Goal: Task Accomplishment & Management: Use online tool/utility

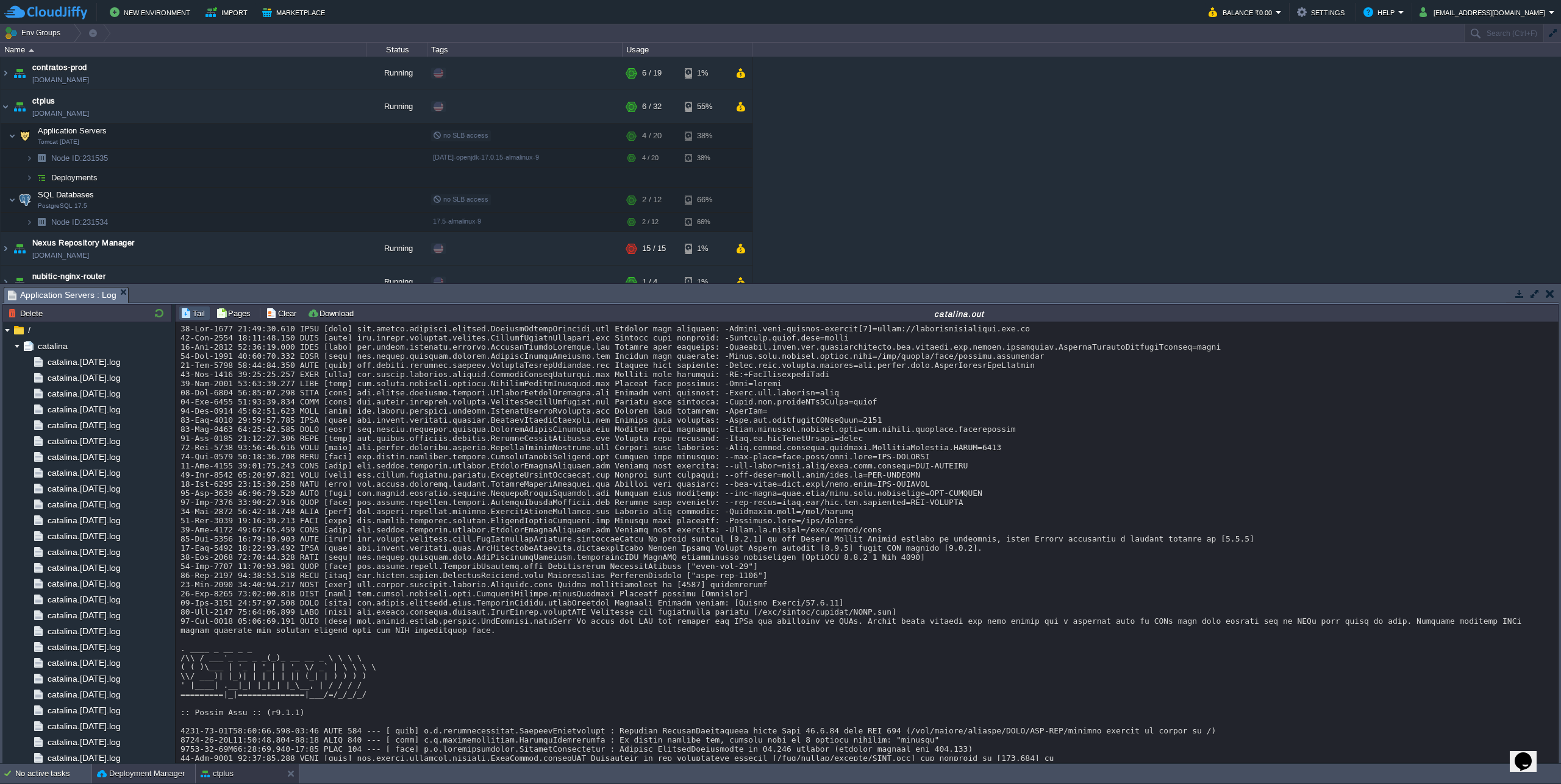
scroll to position [11064, 0]
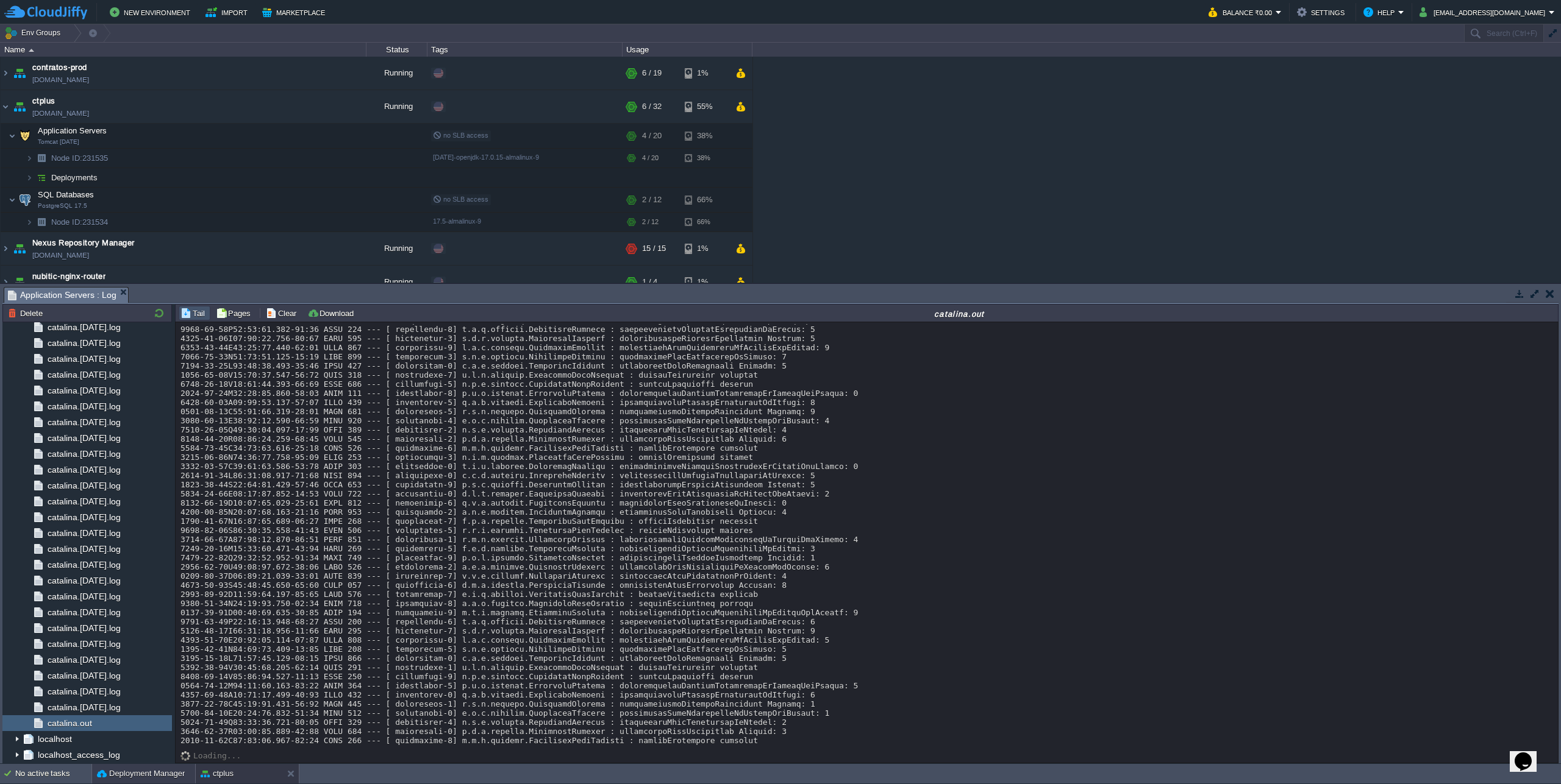
drag, startPoint x: 0, startPoint y: 0, endPoint x: 147, endPoint y: 766, distance: 780.0
click at [147, 766] on div "Deployment Manager" at bounding box center [144, 774] width 103 height 20
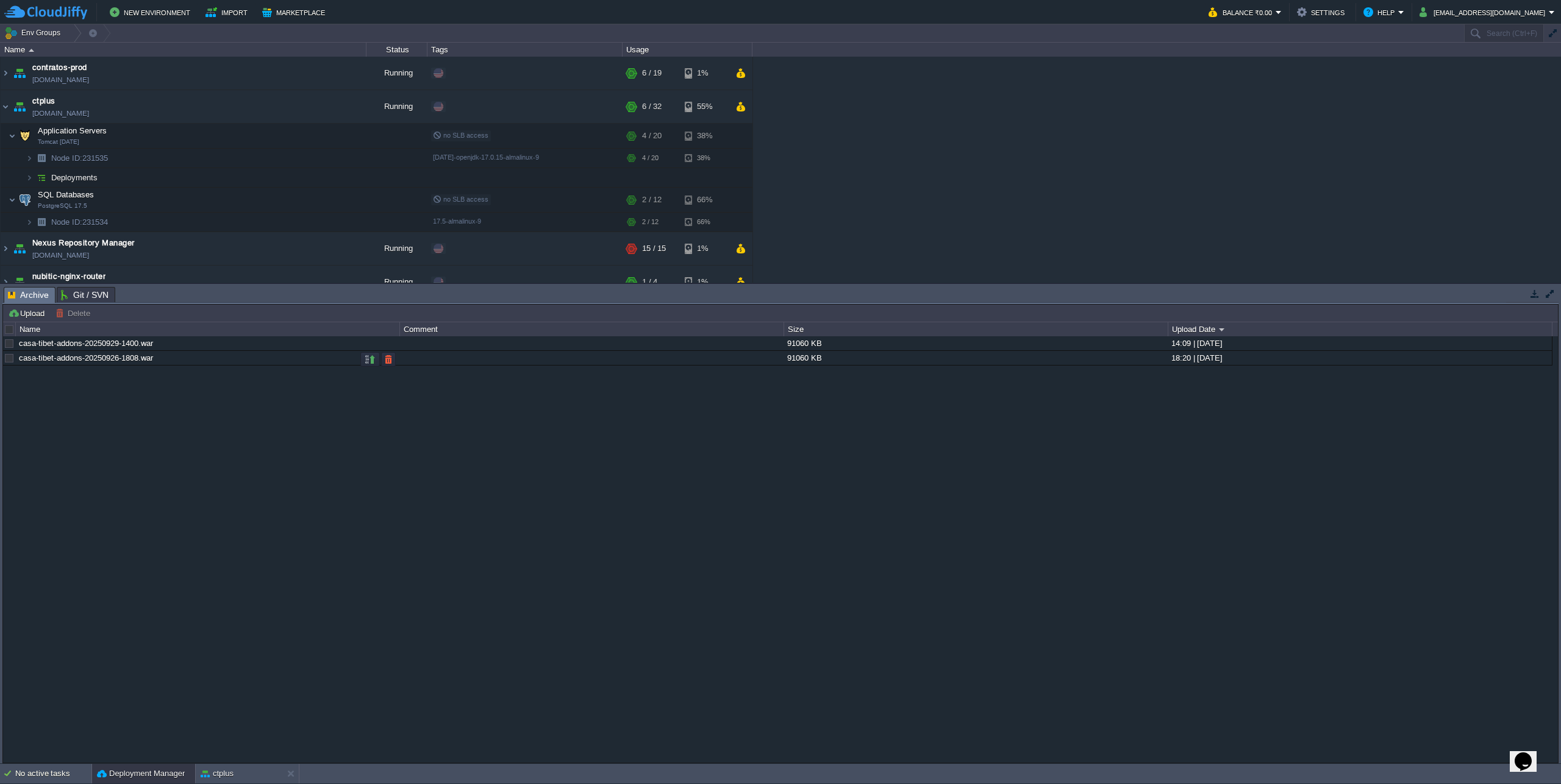
click at [10, 357] on div at bounding box center [9, 358] width 11 height 11
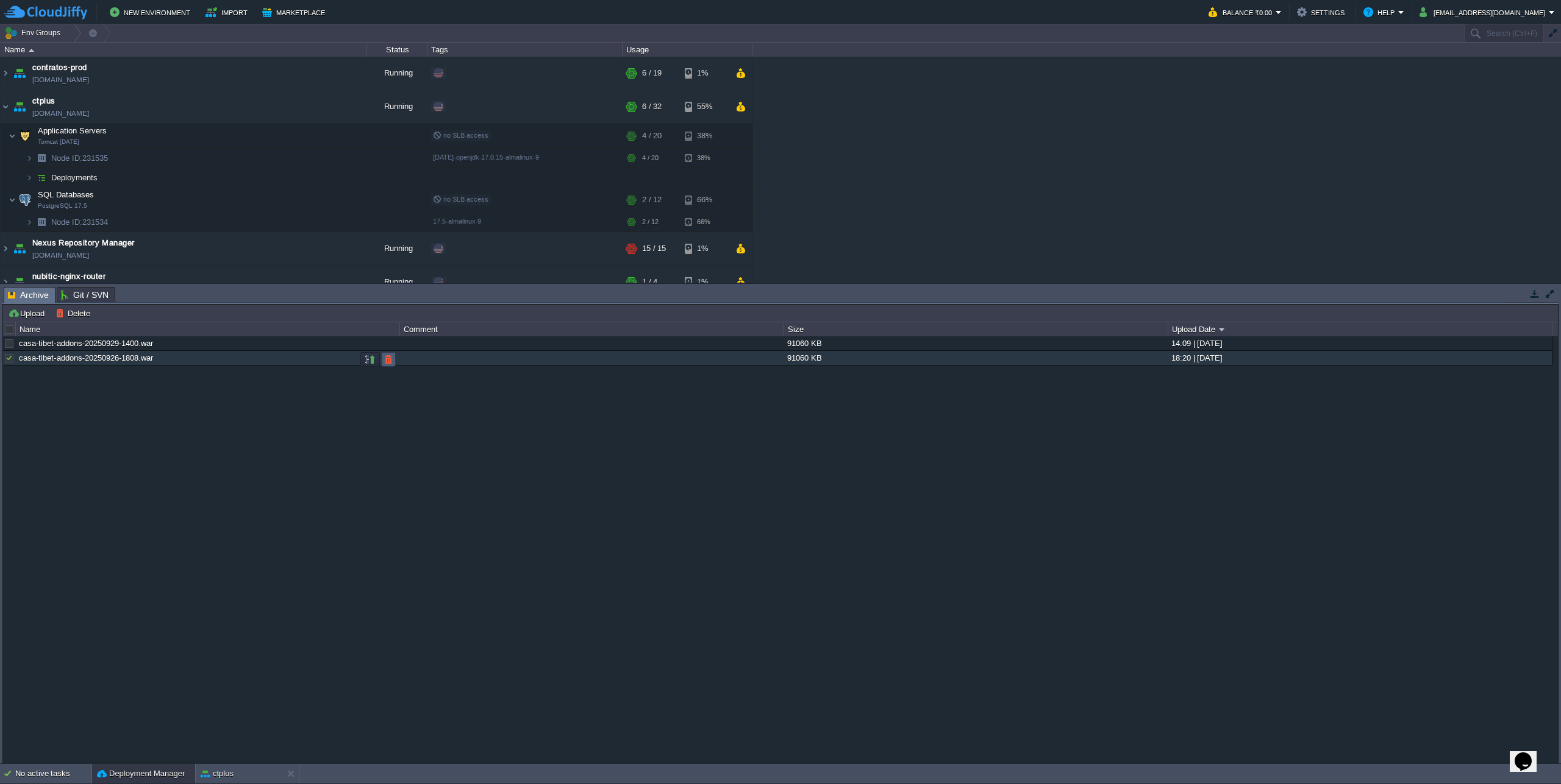
click at [383, 358] on button "button" at bounding box center [388, 359] width 11 height 11
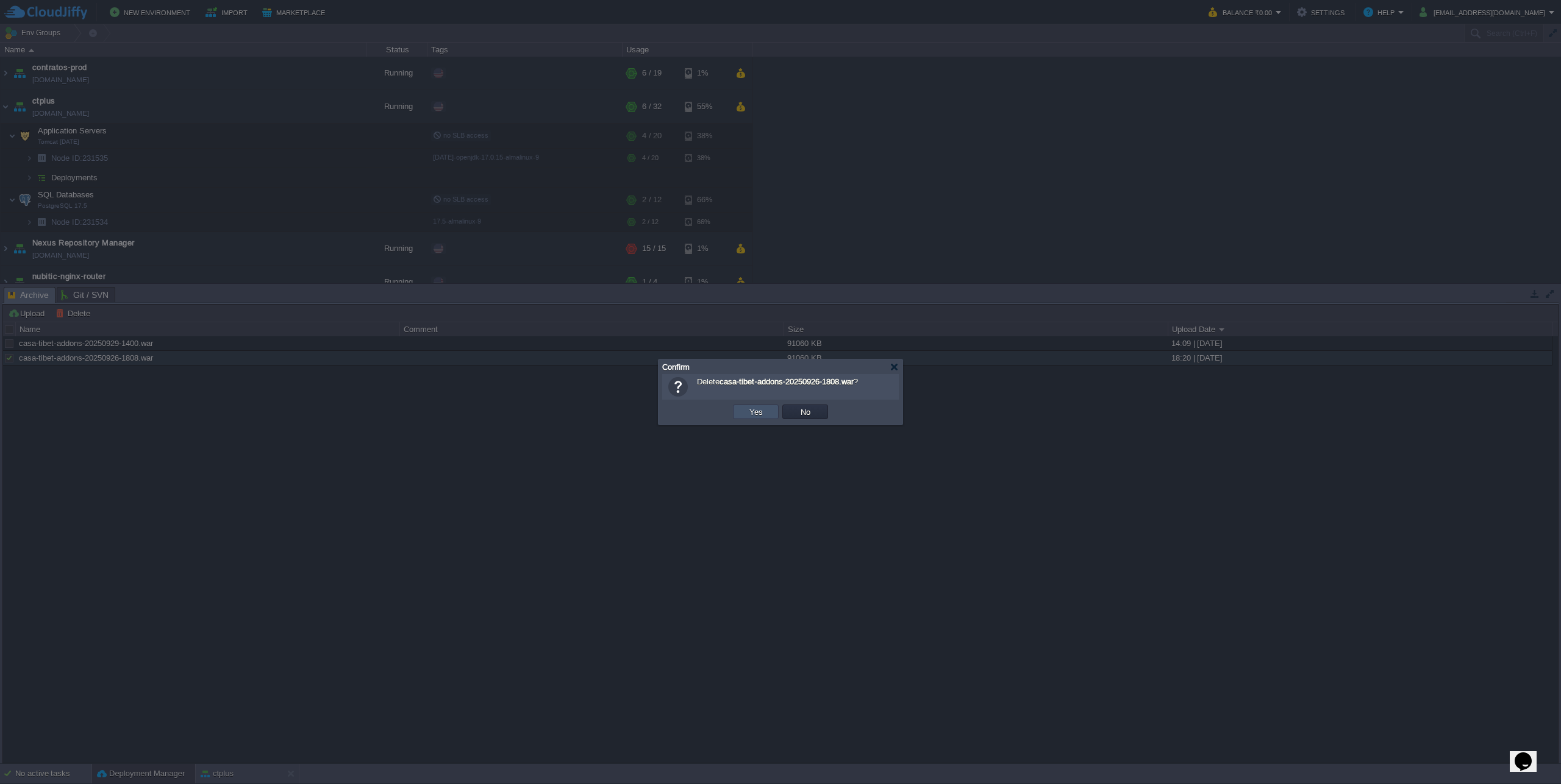
click at [753, 413] on button "Yes" at bounding box center [756, 412] width 21 height 11
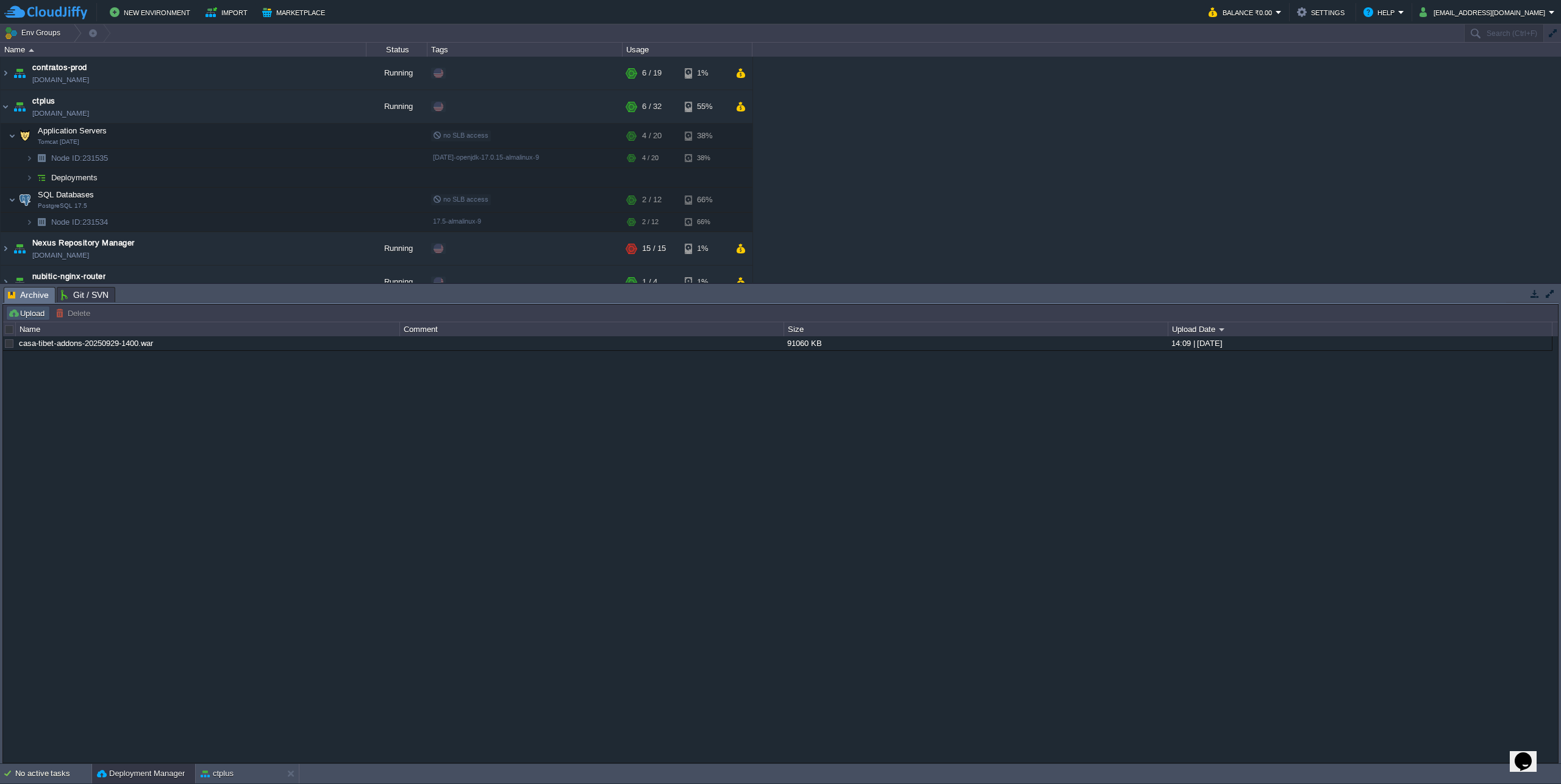
click at [38, 317] on button "Upload" at bounding box center [28, 313] width 40 height 11
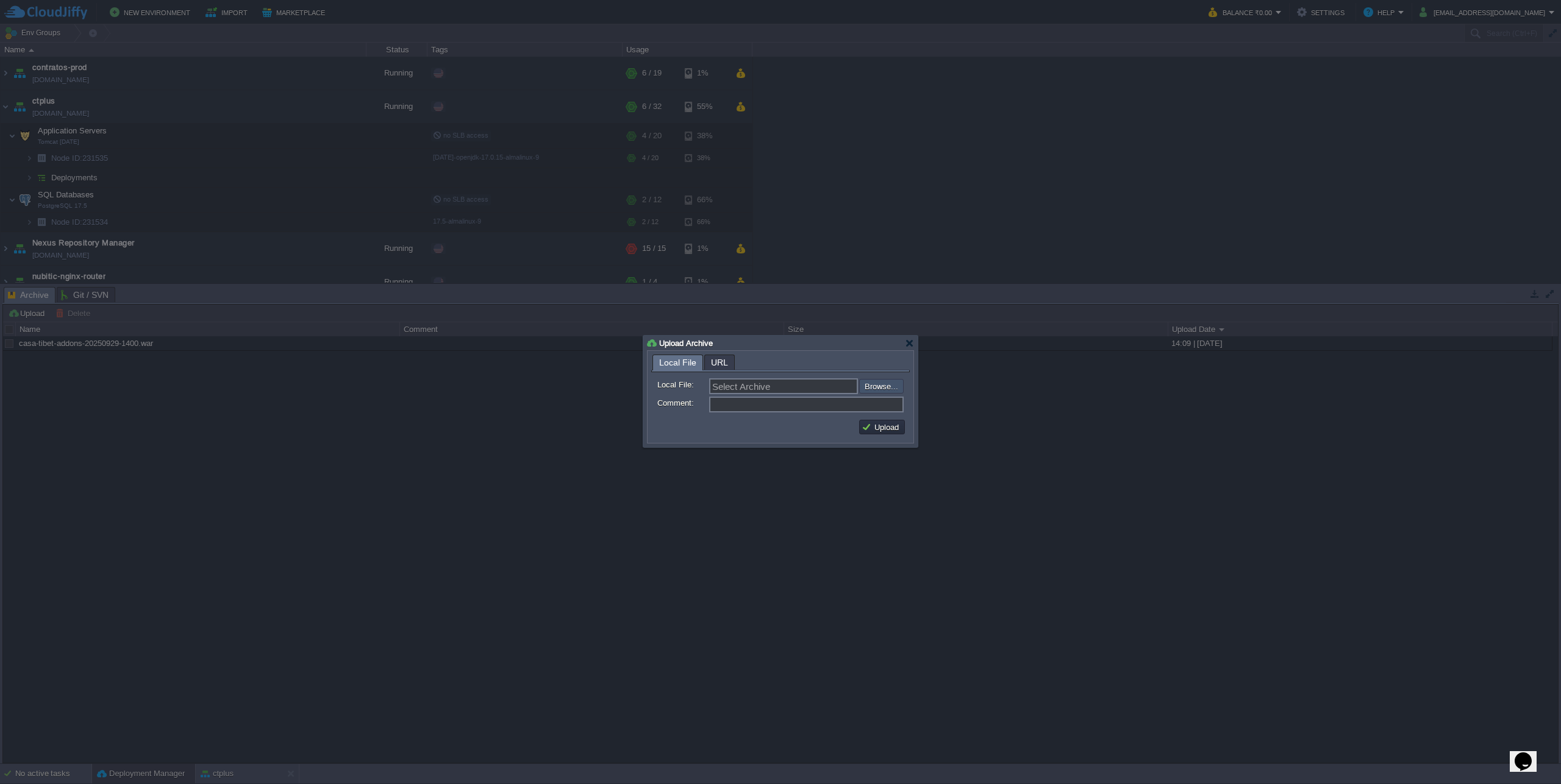
click at [893, 384] on input "file" at bounding box center [827, 386] width 154 height 15
type input "C:\fakepath\casa-tibet-addons-20250930-1532.war"
type input "casa-[GEOGRAPHIC_DATA]-addons-20250930-1532.war"
click at [896, 426] on button "Upload" at bounding box center [882, 427] width 41 height 11
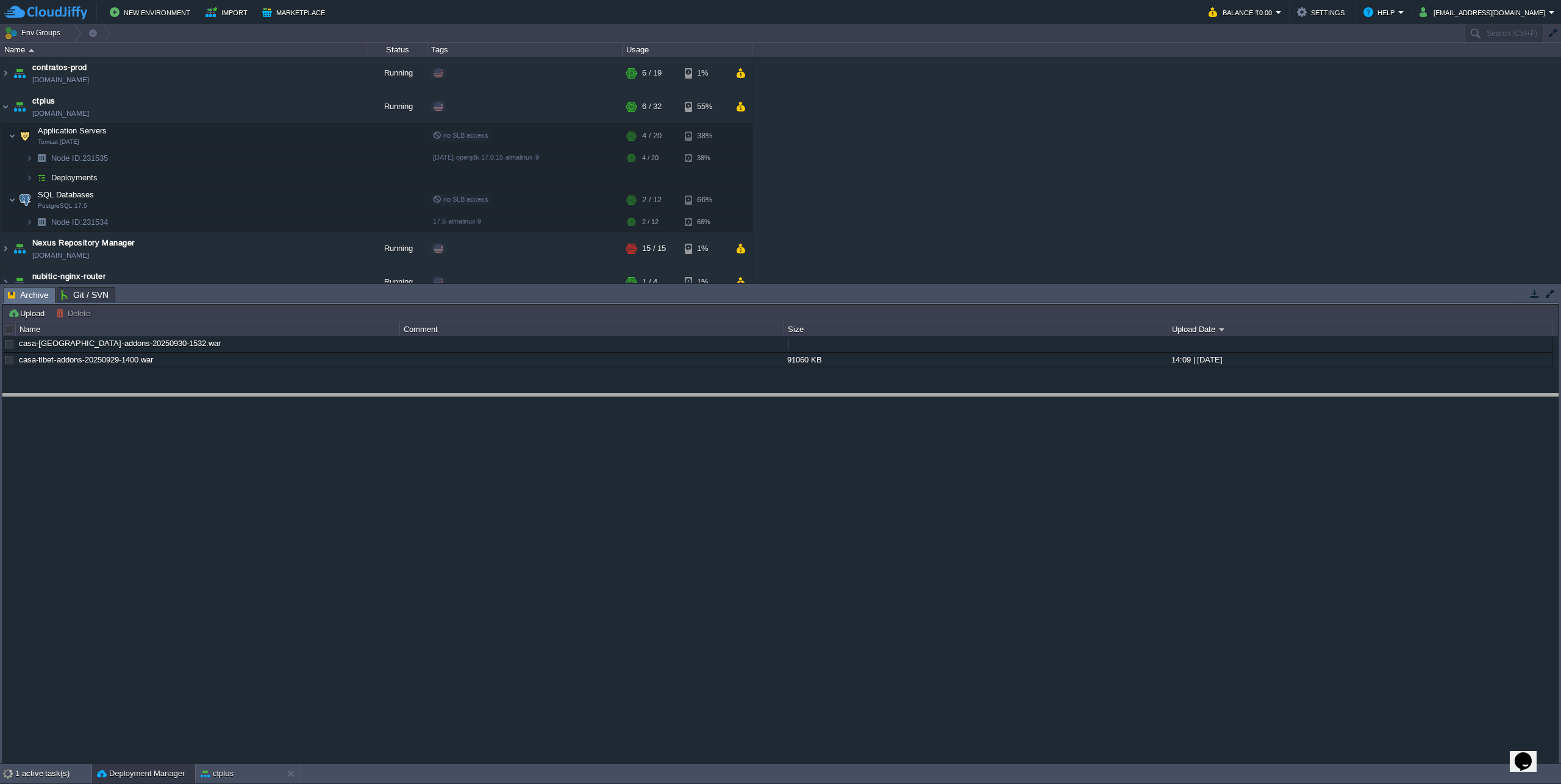
drag, startPoint x: 681, startPoint y: 299, endPoint x: 740, endPoint y: 471, distance: 181.8
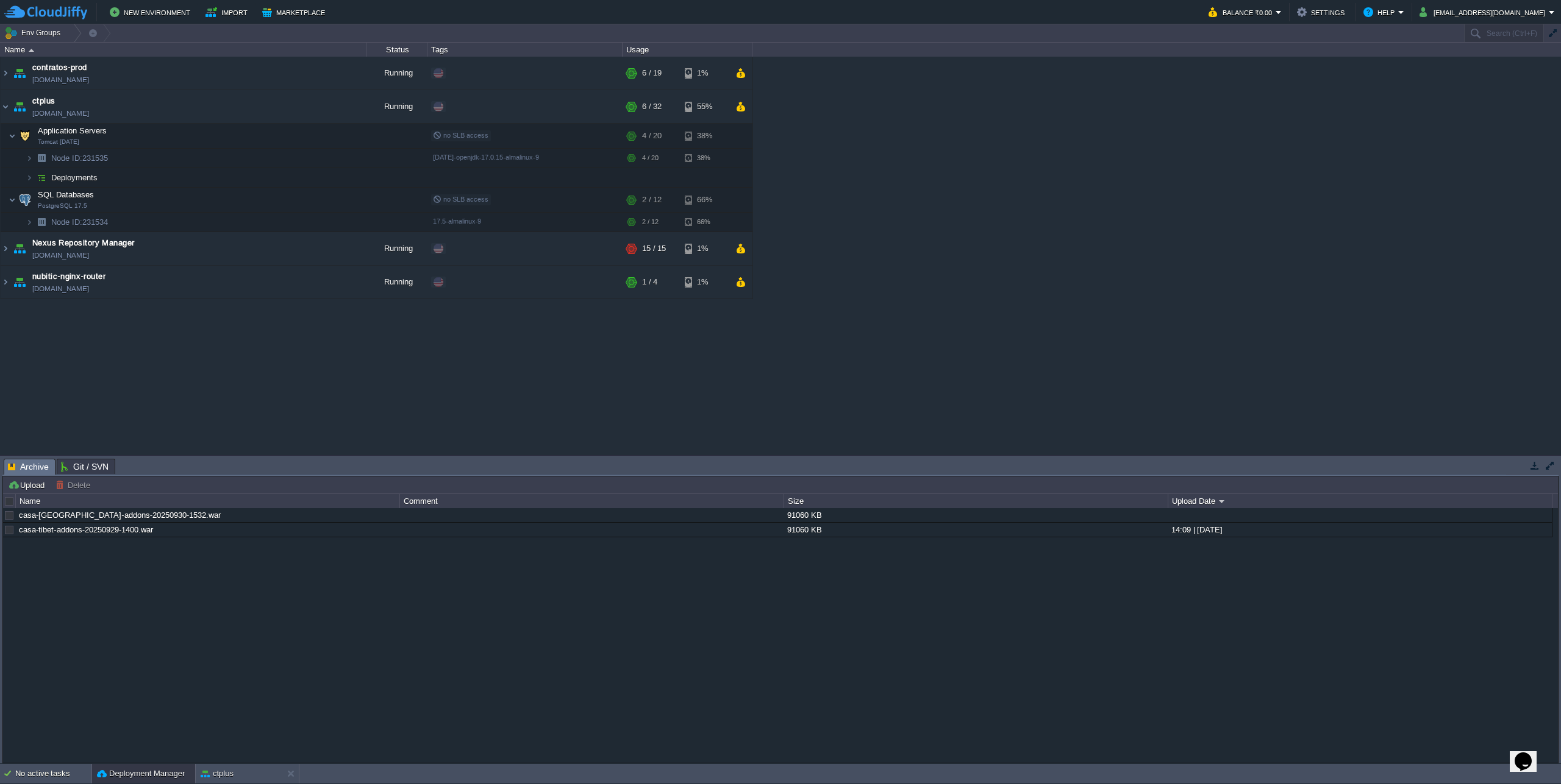
scroll to position [0, 0]
click at [257, 778] on div "ctplus" at bounding box center [239, 774] width 87 height 20
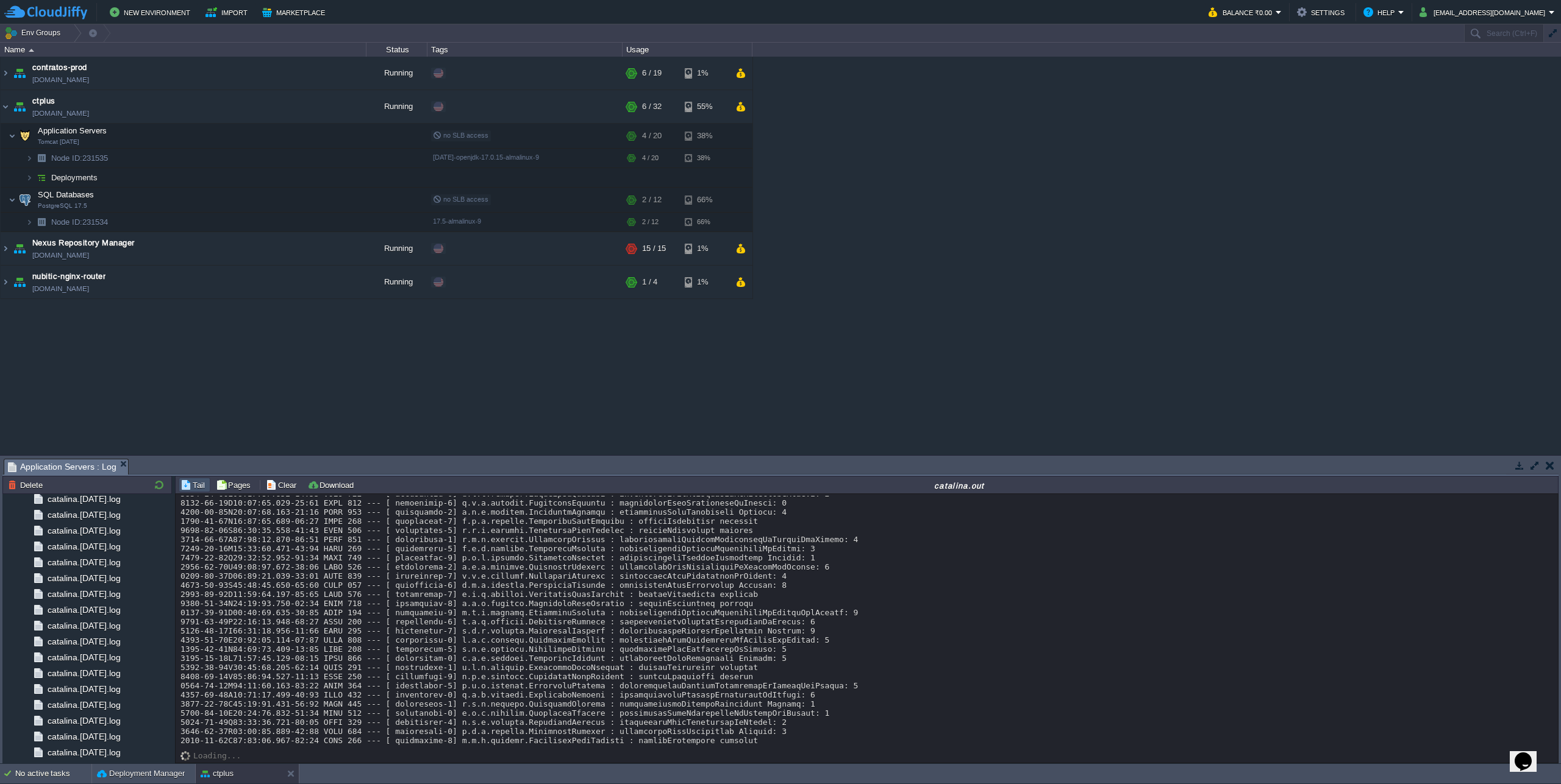
scroll to position [11236, 0]
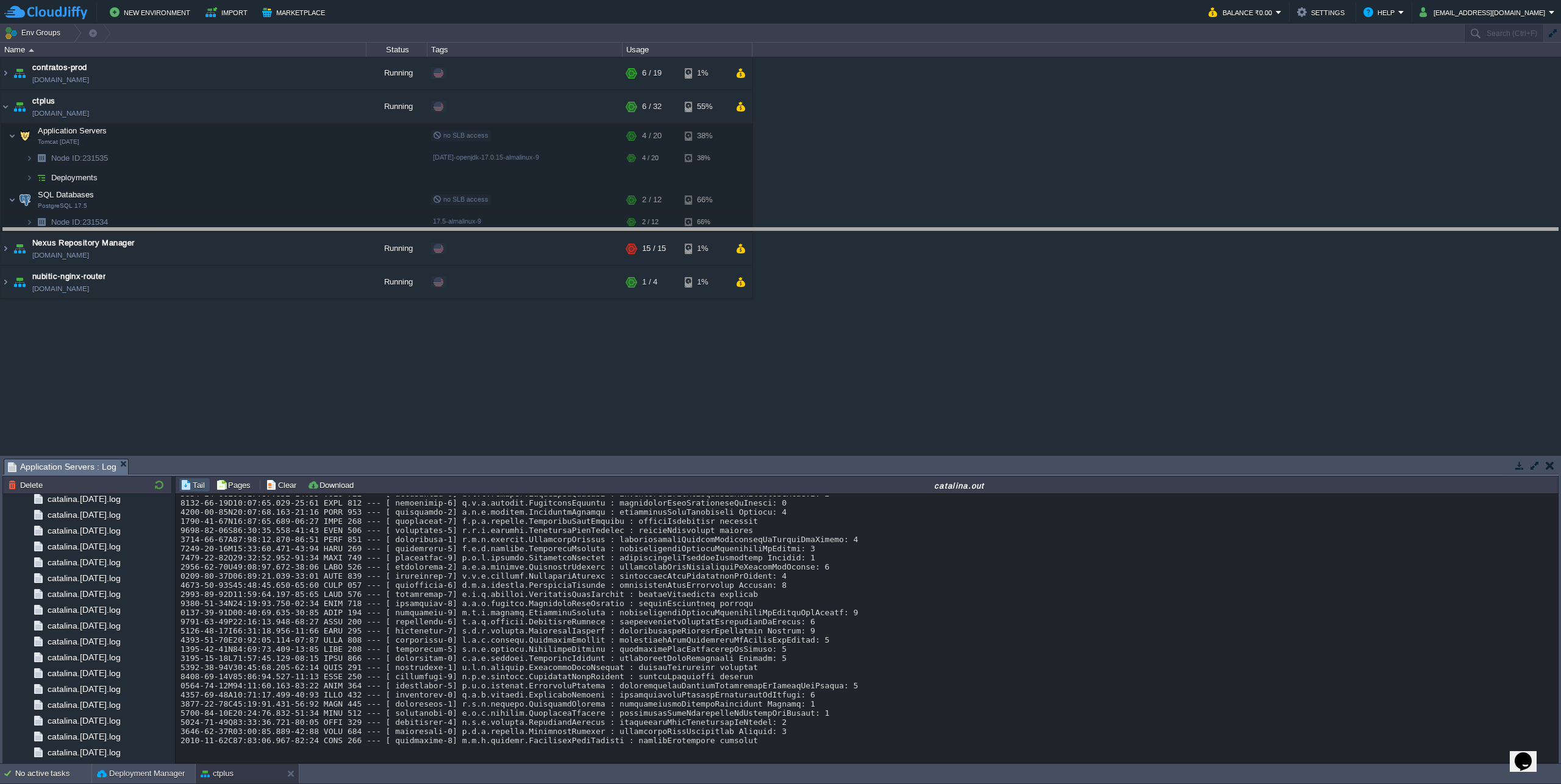
drag, startPoint x: 399, startPoint y: 464, endPoint x: 423, endPoint y: 234, distance: 231.2
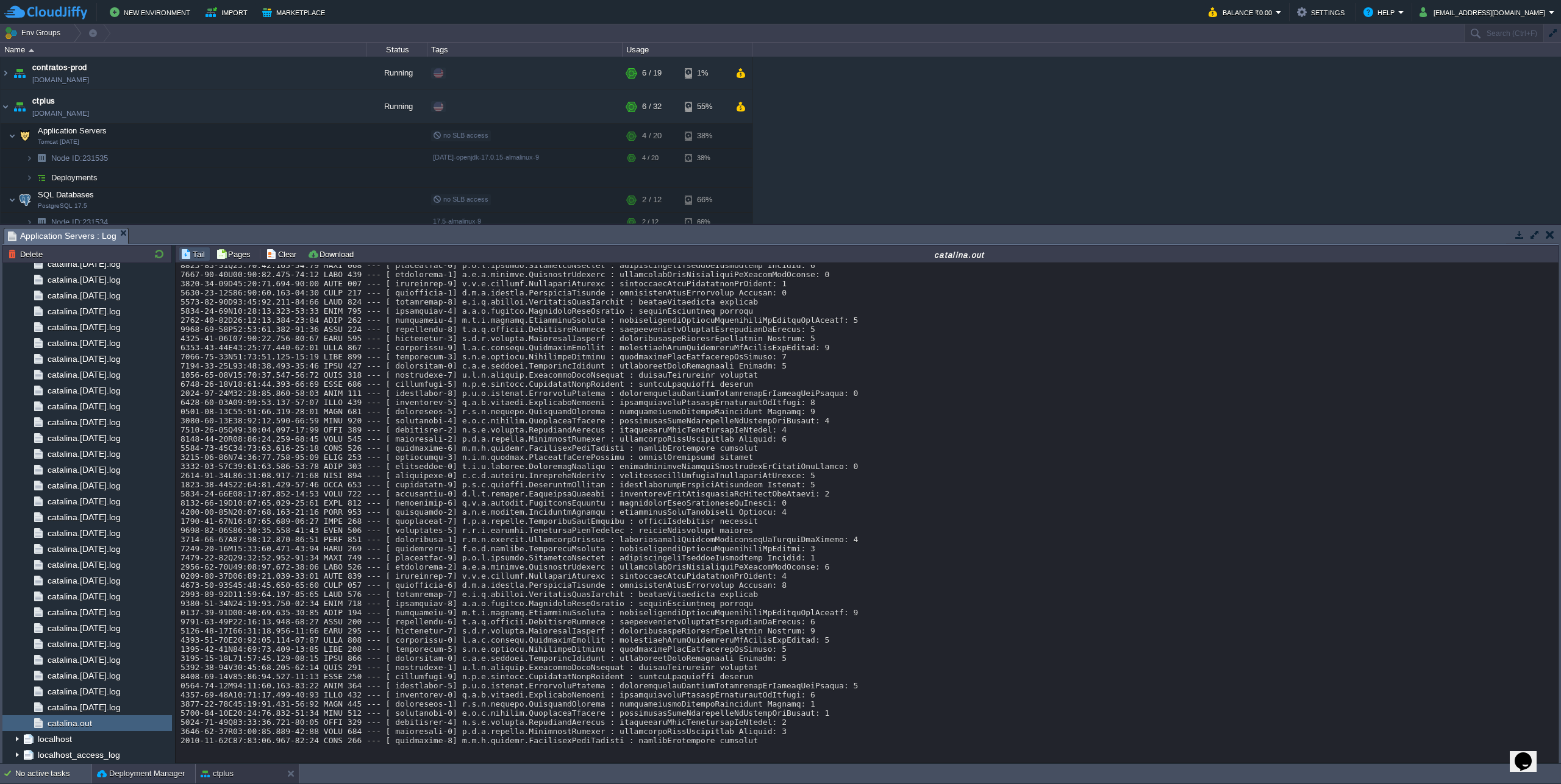
click at [156, 772] on button "Deployment Manager" at bounding box center [141, 774] width 88 height 12
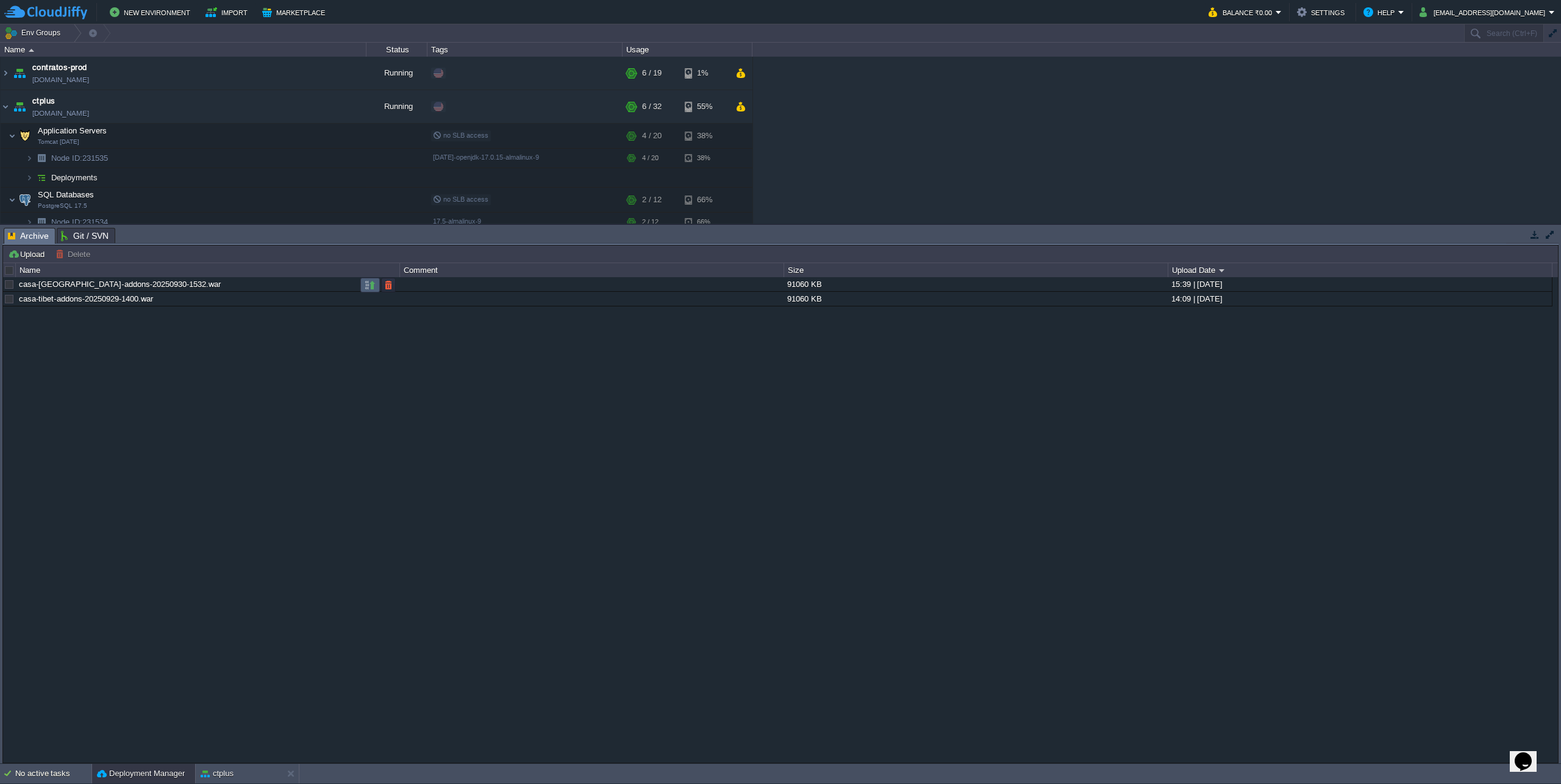
click at [363, 284] on td at bounding box center [370, 285] width 20 height 15
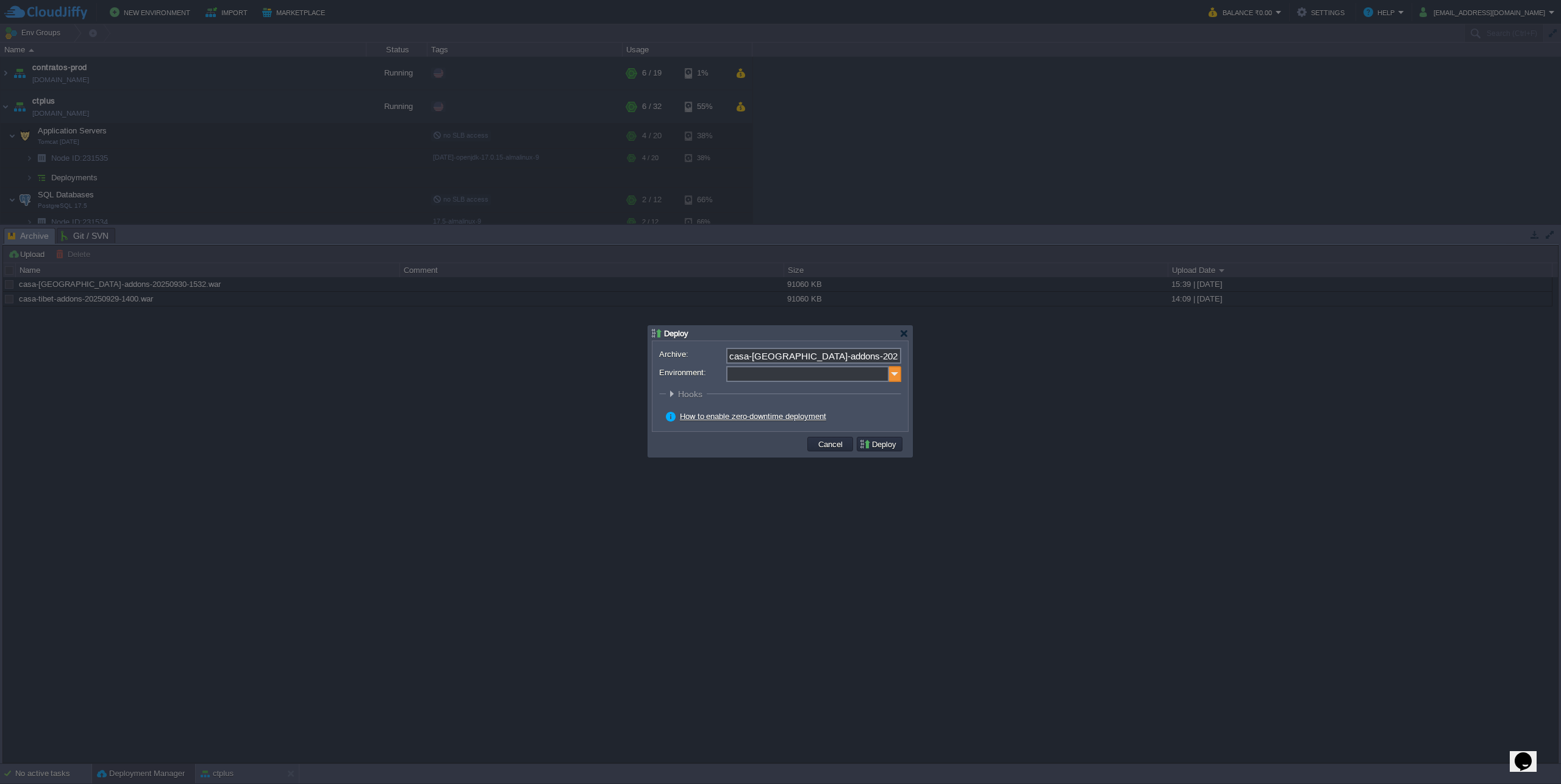
click at [895, 373] on img at bounding box center [895, 374] width 12 height 16
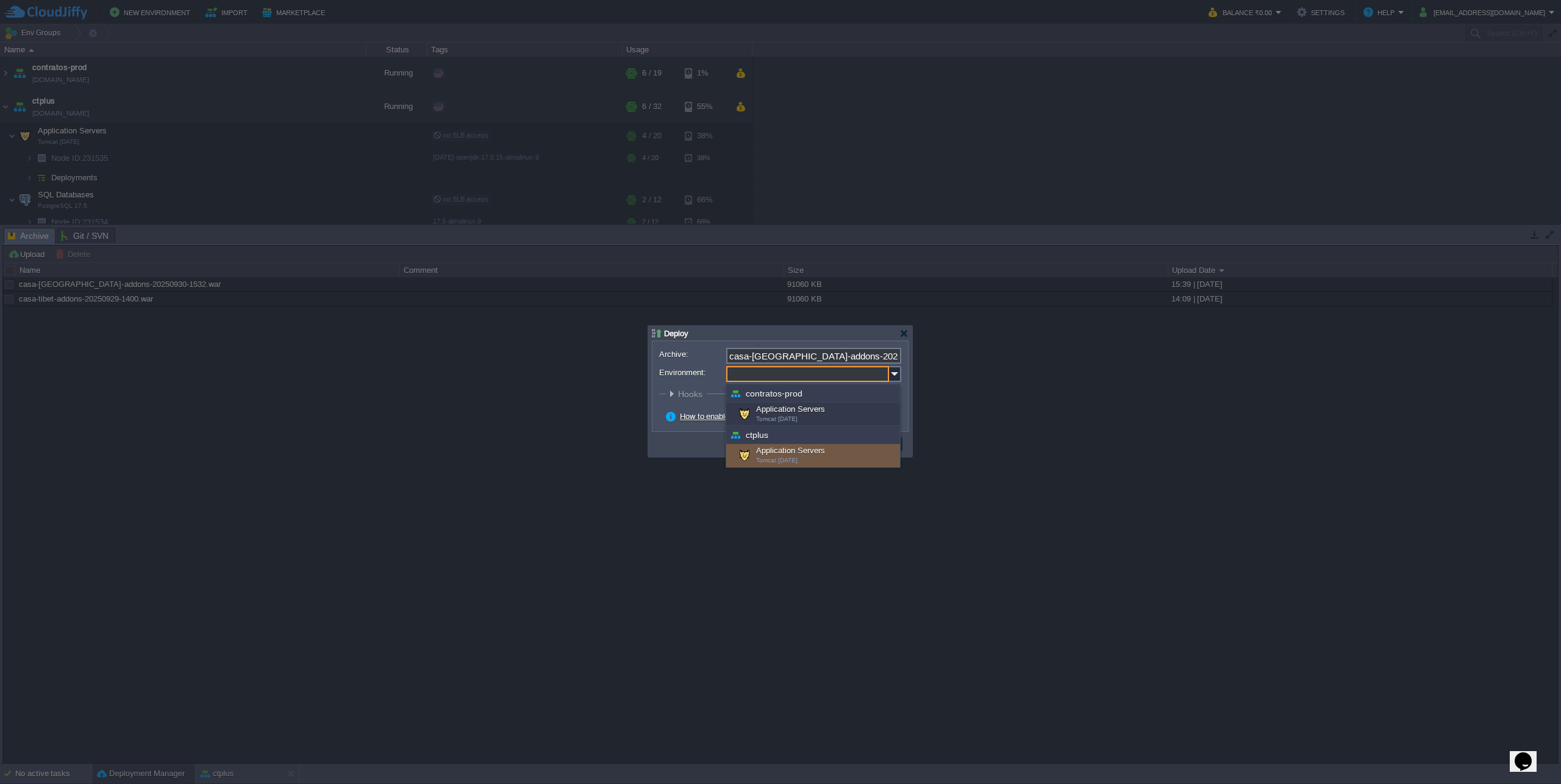
click at [795, 453] on div "Application Servers Tomcat [DATE]" at bounding box center [813, 456] width 174 height 23
type input "Application Servers (ctplus)"
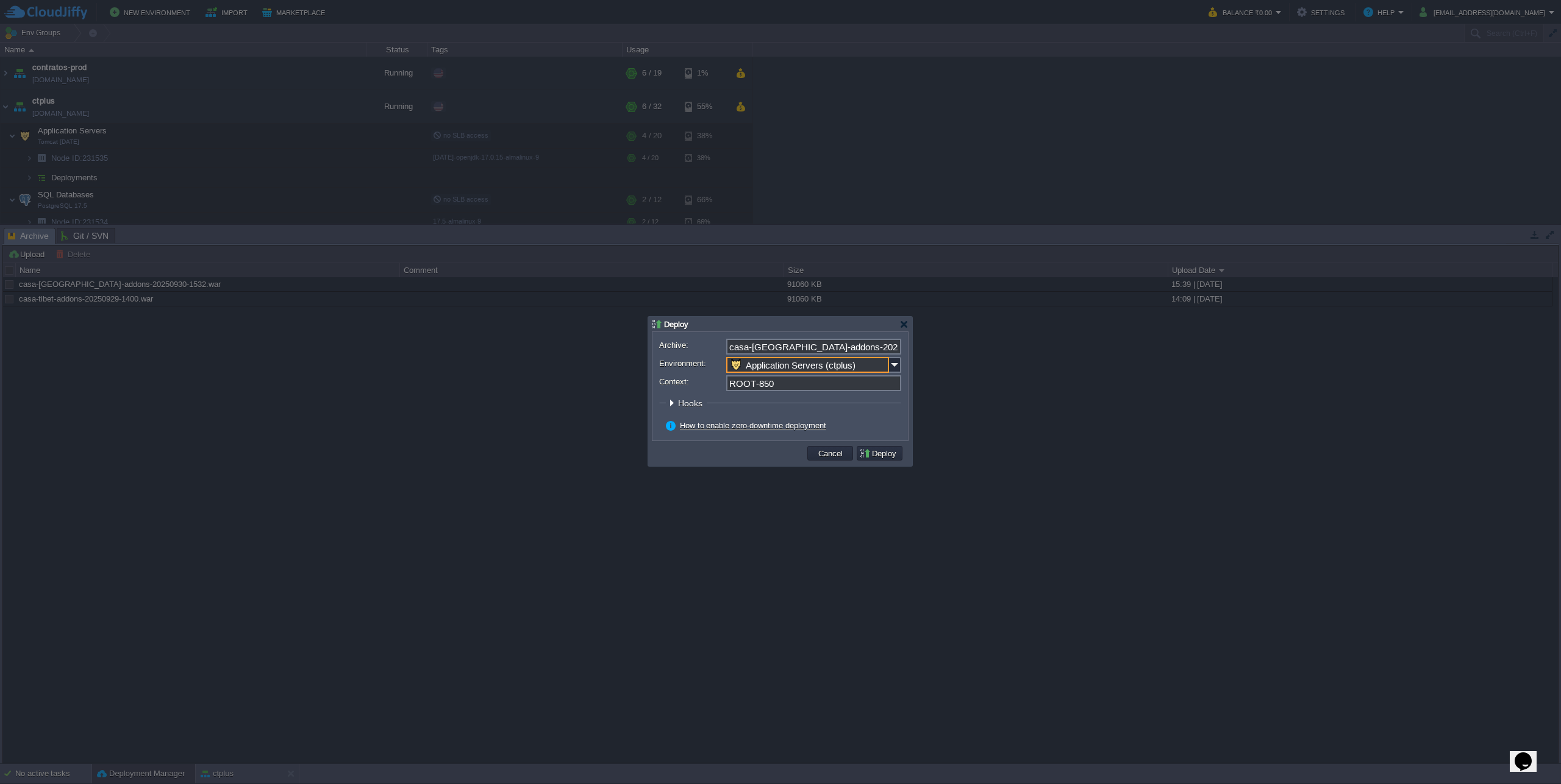
click at [768, 390] on input "ROOT-850" at bounding box center [814, 383] width 175 height 16
drag, startPoint x: 753, startPoint y: 387, endPoint x: 962, endPoint y: 378, distance: 209.2
click at [962, 378] on body "New Environment Import Marketplace Bonus ₹0.00 Upgrade Account Balance ₹0.00 Se…" at bounding box center [780, 392] width 1561 height 784
type input "ROOT"
click at [895, 408] on fieldset "Hooks Pre Build Post Pre Deploy Post Pre Update Post" at bounding box center [780, 406] width 242 height 16
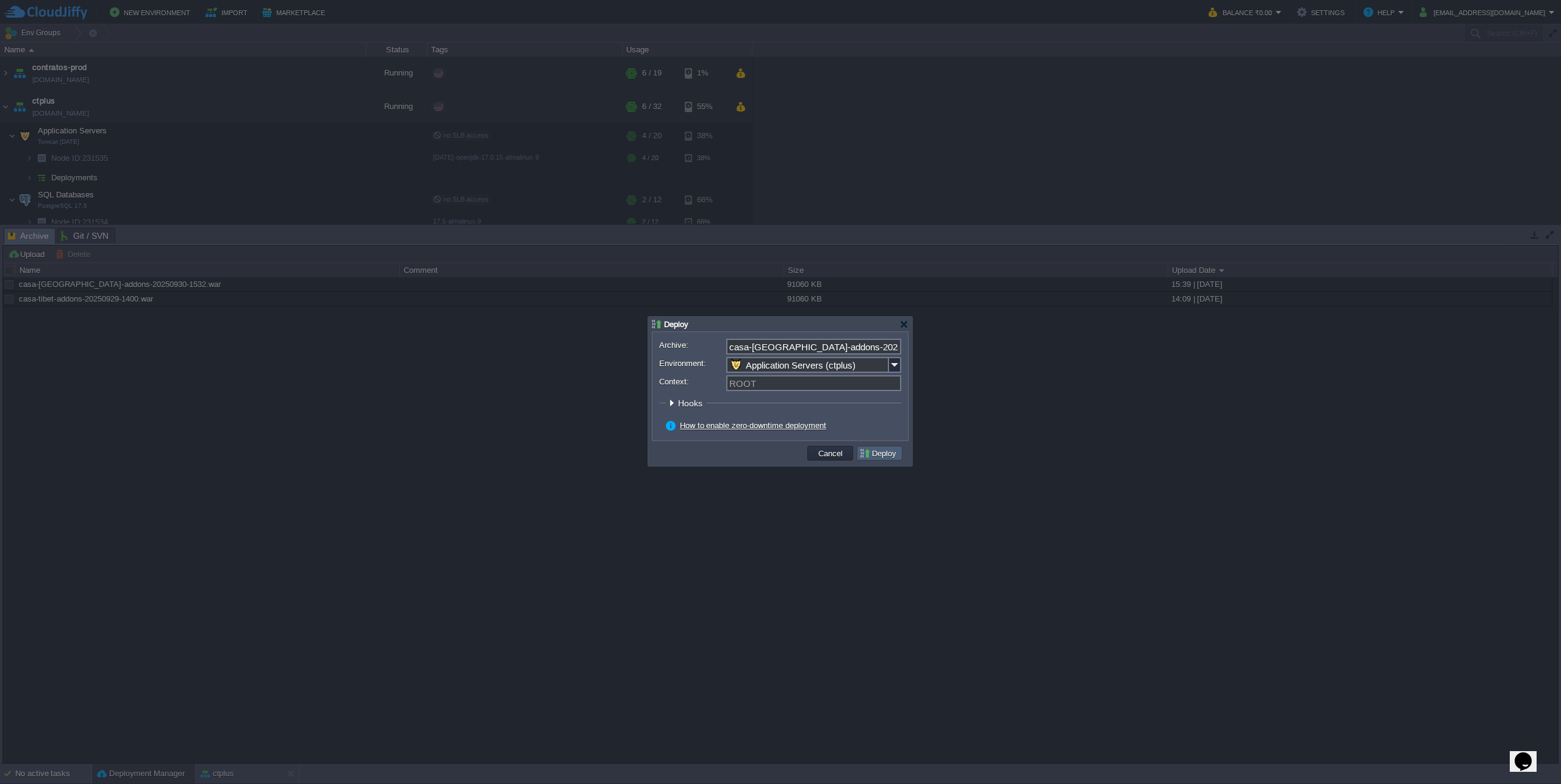
click at [885, 448] on td "Deploy" at bounding box center [879, 453] width 46 height 15
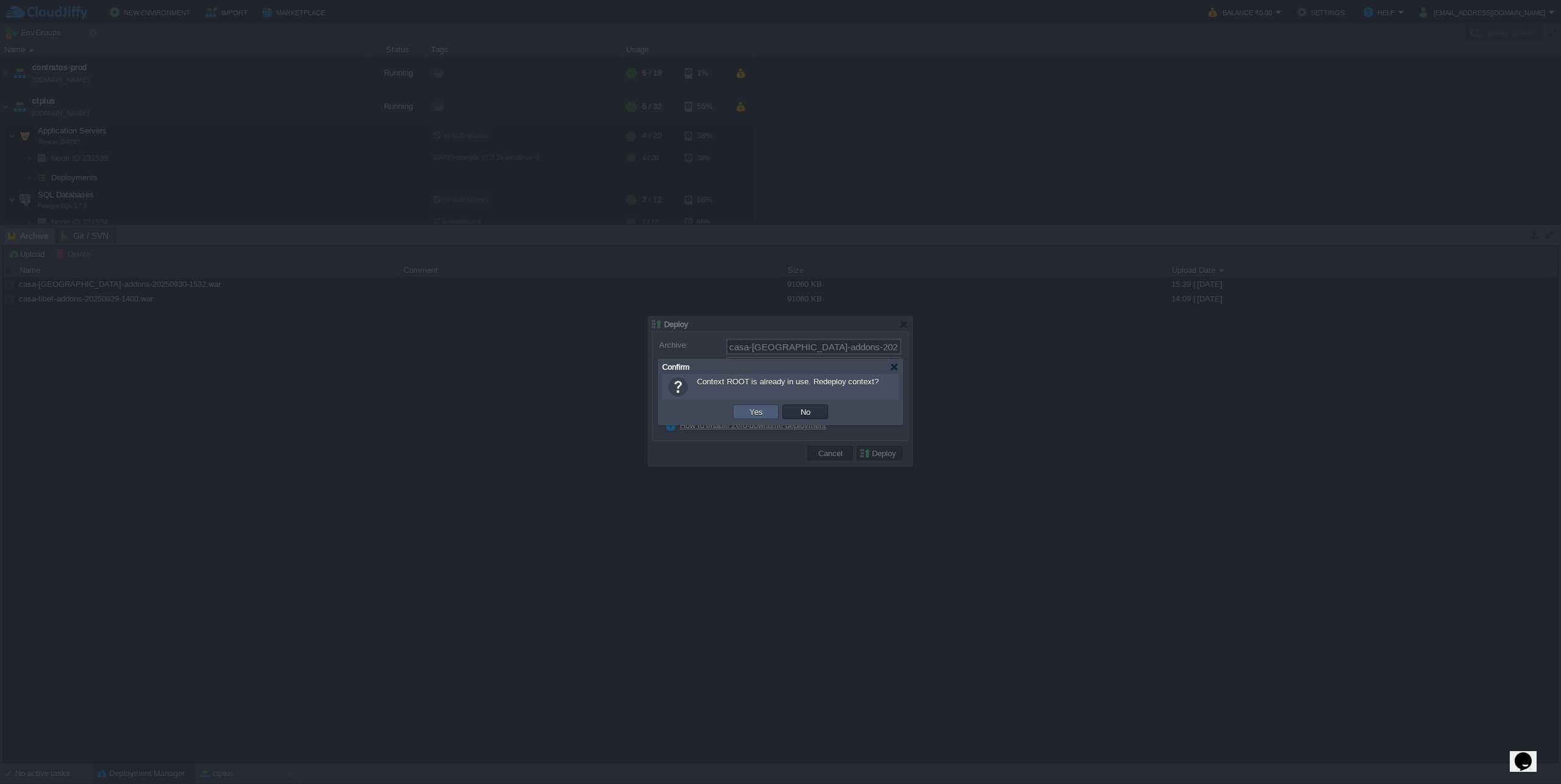
click at [756, 414] on button "Yes" at bounding box center [756, 412] width 21 height 11
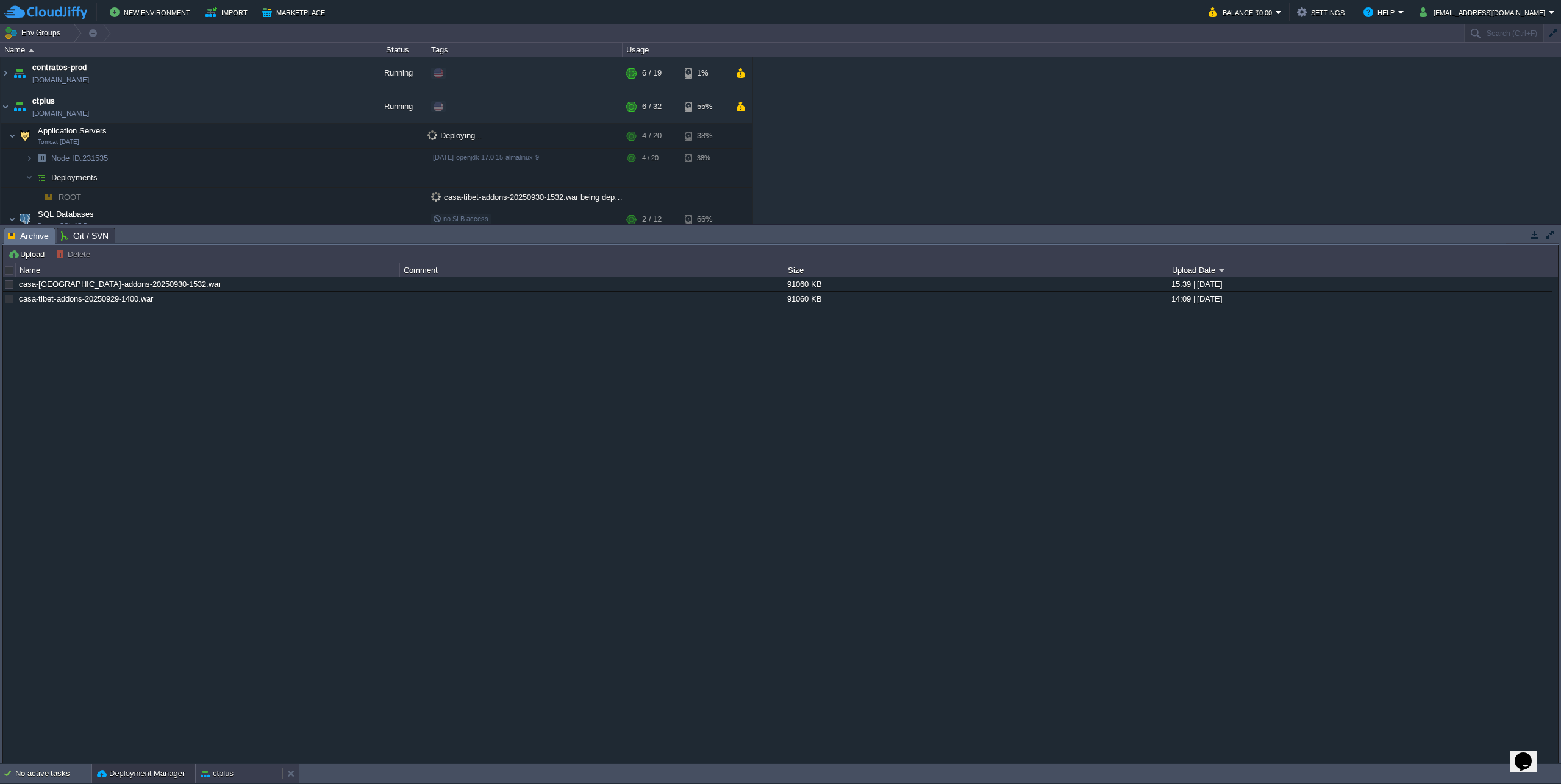
click at [240, 769] on div "ctplus" at bounding box center [239, 774] width 87 height 20
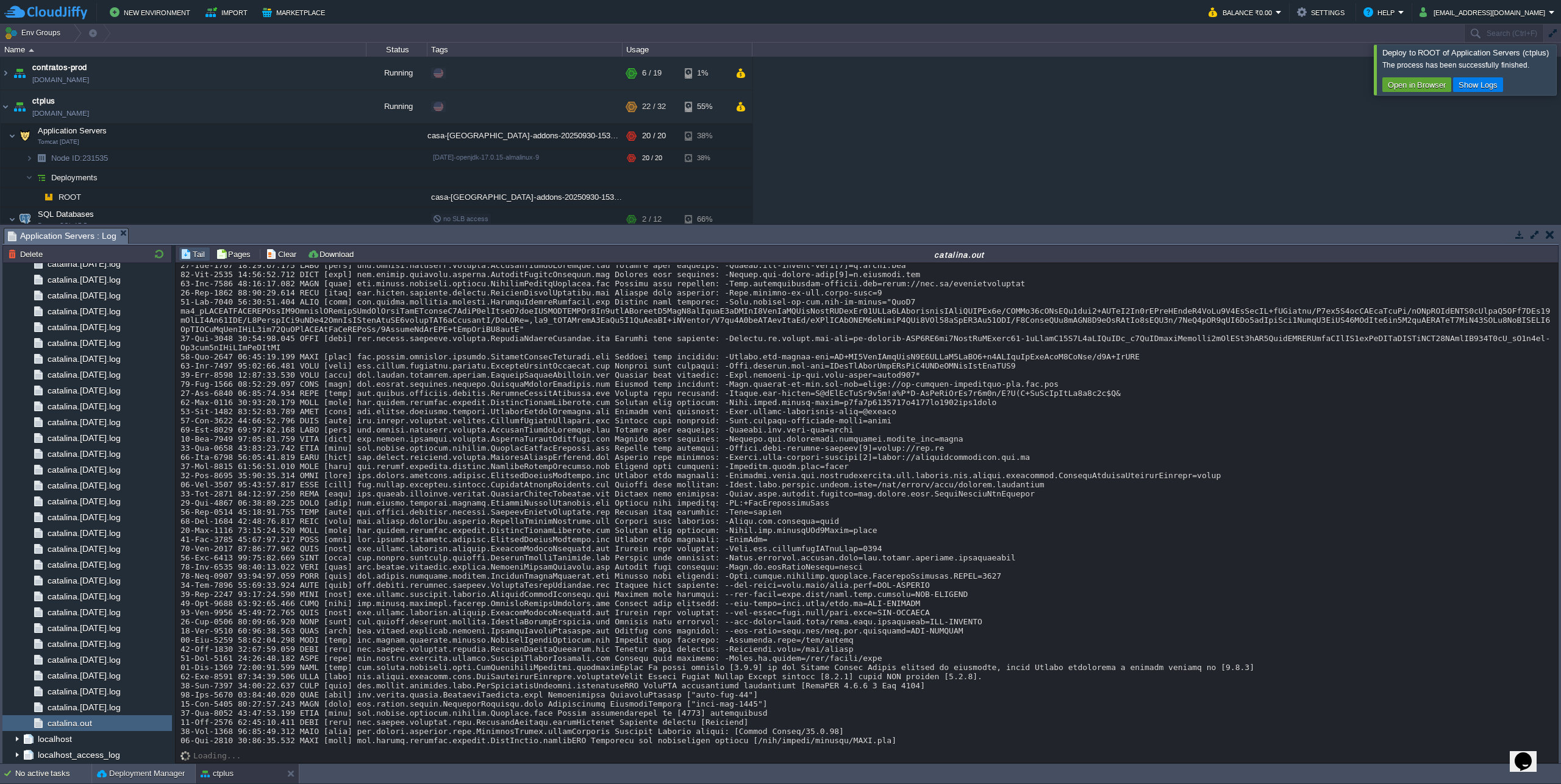
scroll to position [12222, 0]
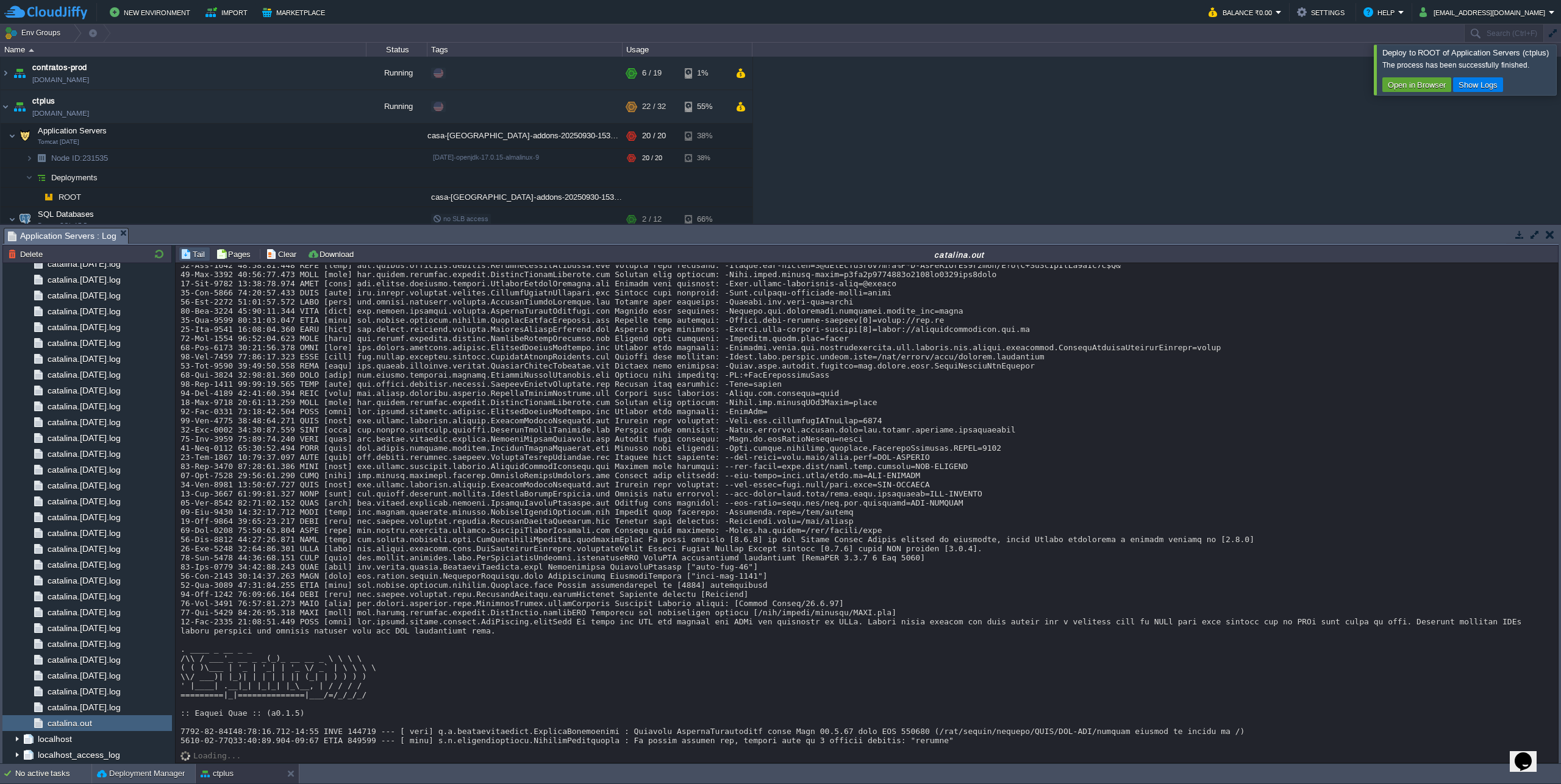
click at [1560, 72] on div at bounding box center [1576, 70] width 0 height 50
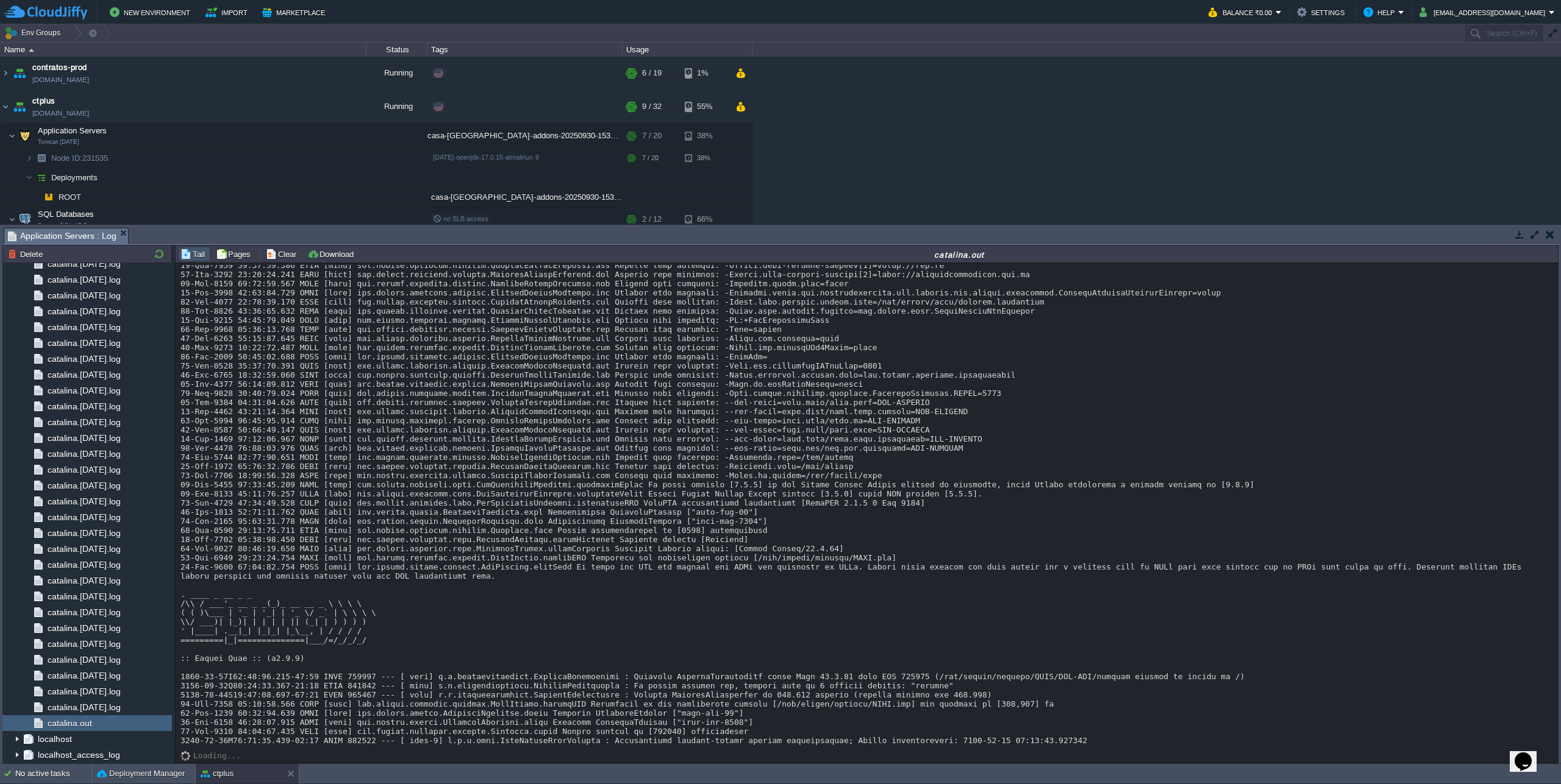
scroll to position [12288, 0]
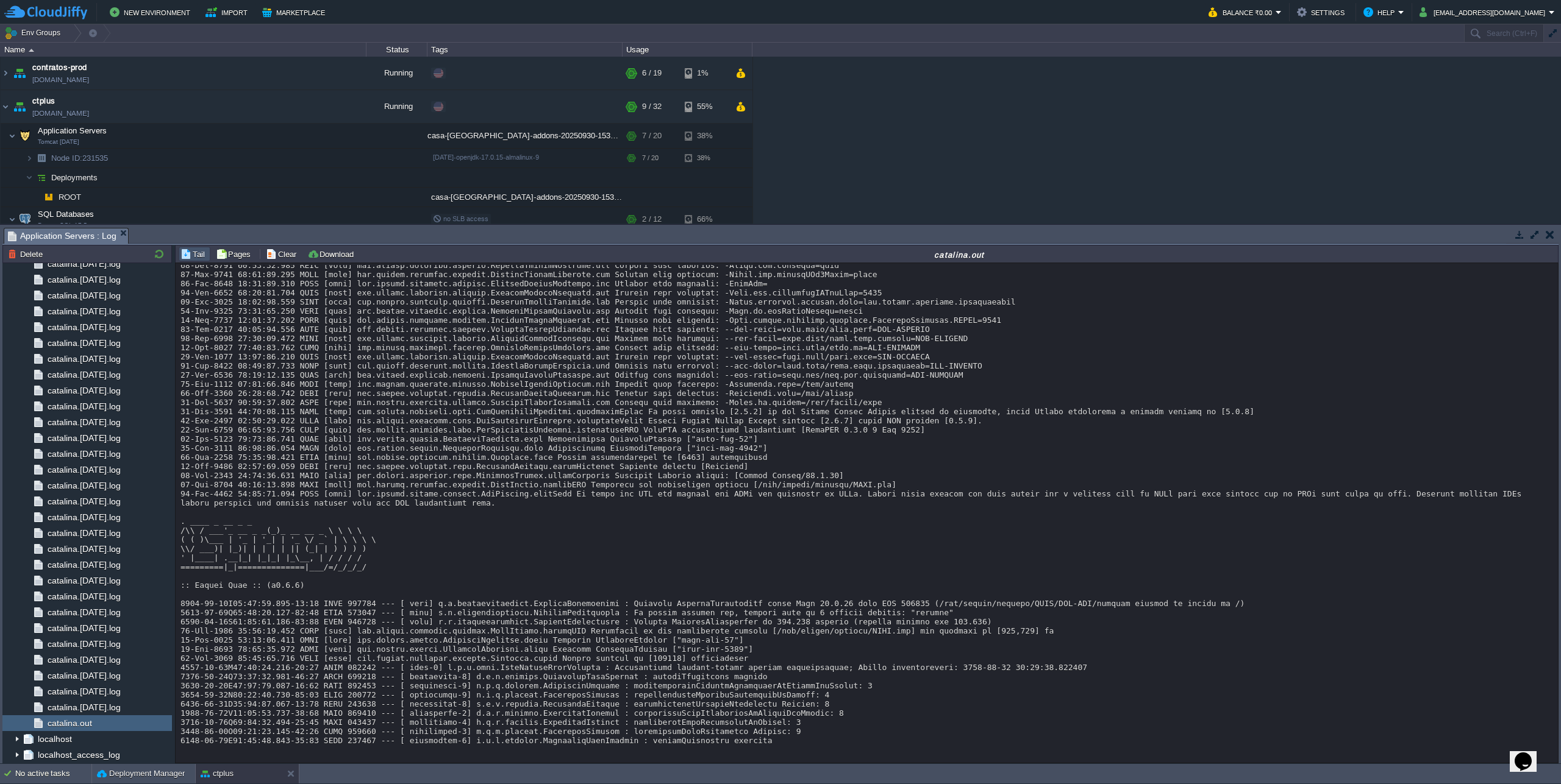
scroll to position [12376, 0]
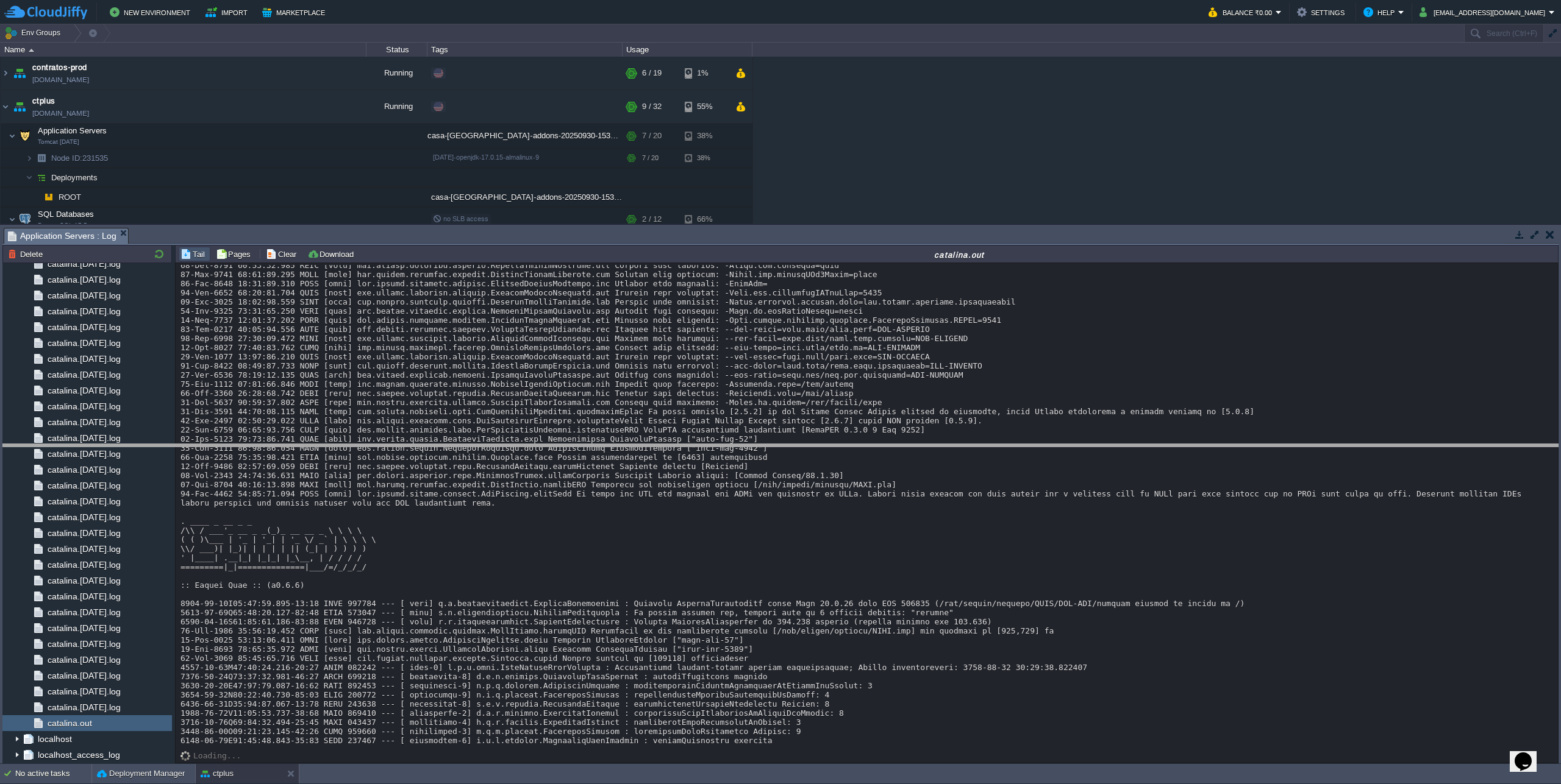
drag, startPoint x: 245, startPoint y: 238, endPoint x: 317, endPoint y: 456, distance: 229.6
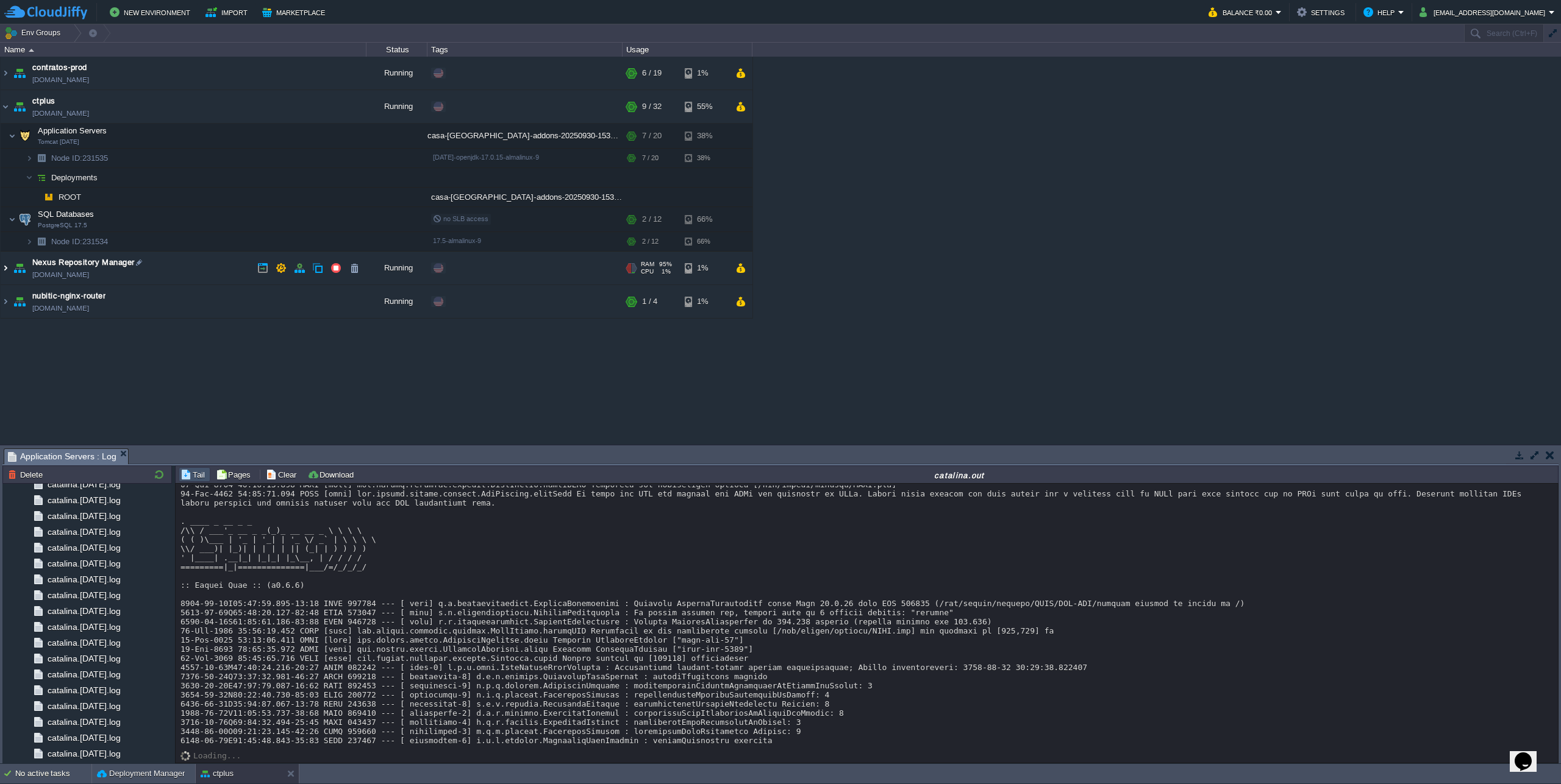
click at [9, 269] on img at bounding box center [6, 268] width 10 height 33
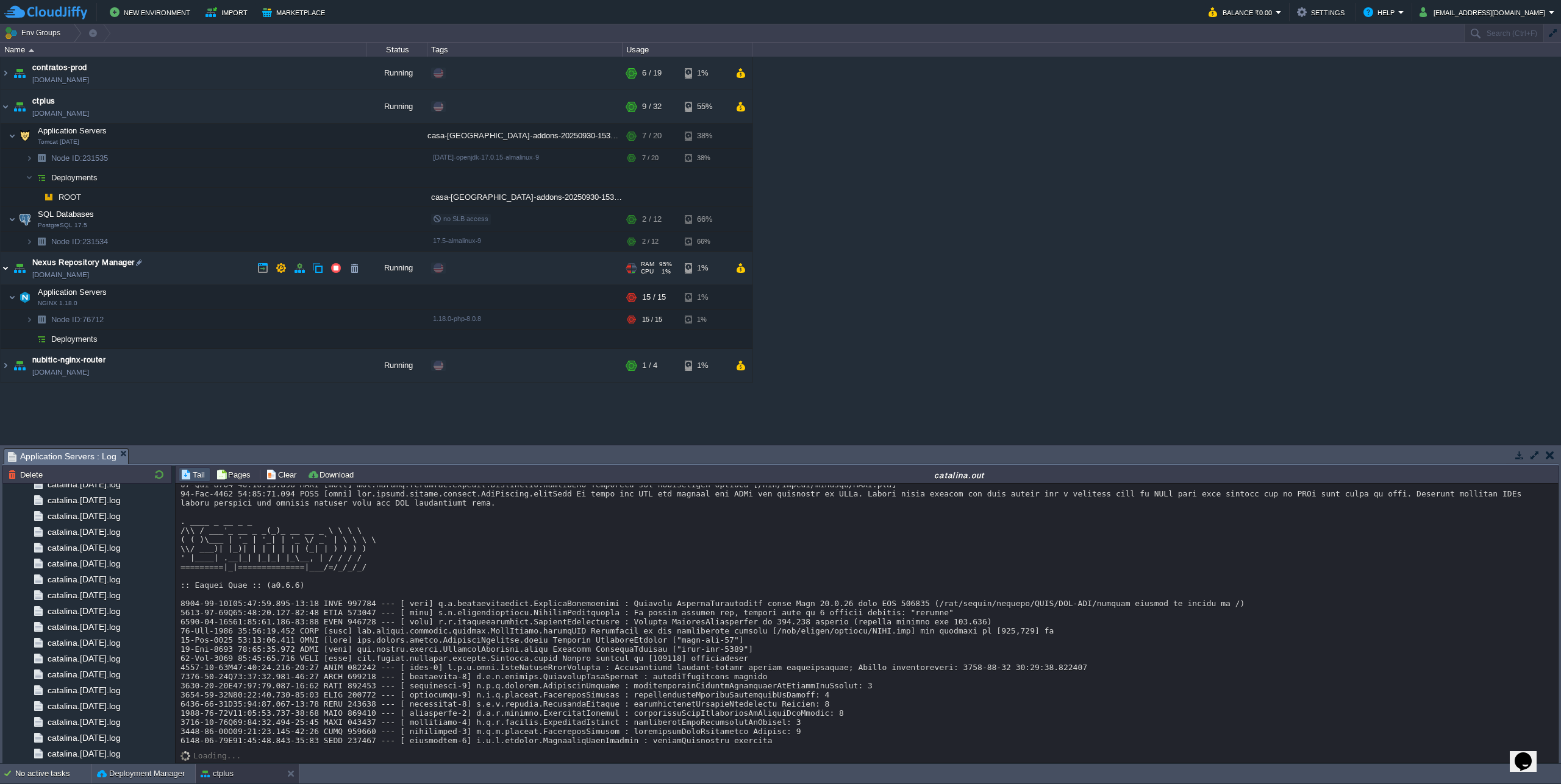
click at [5, 271] on img at bounding box center [6, 268] width 10 height 33
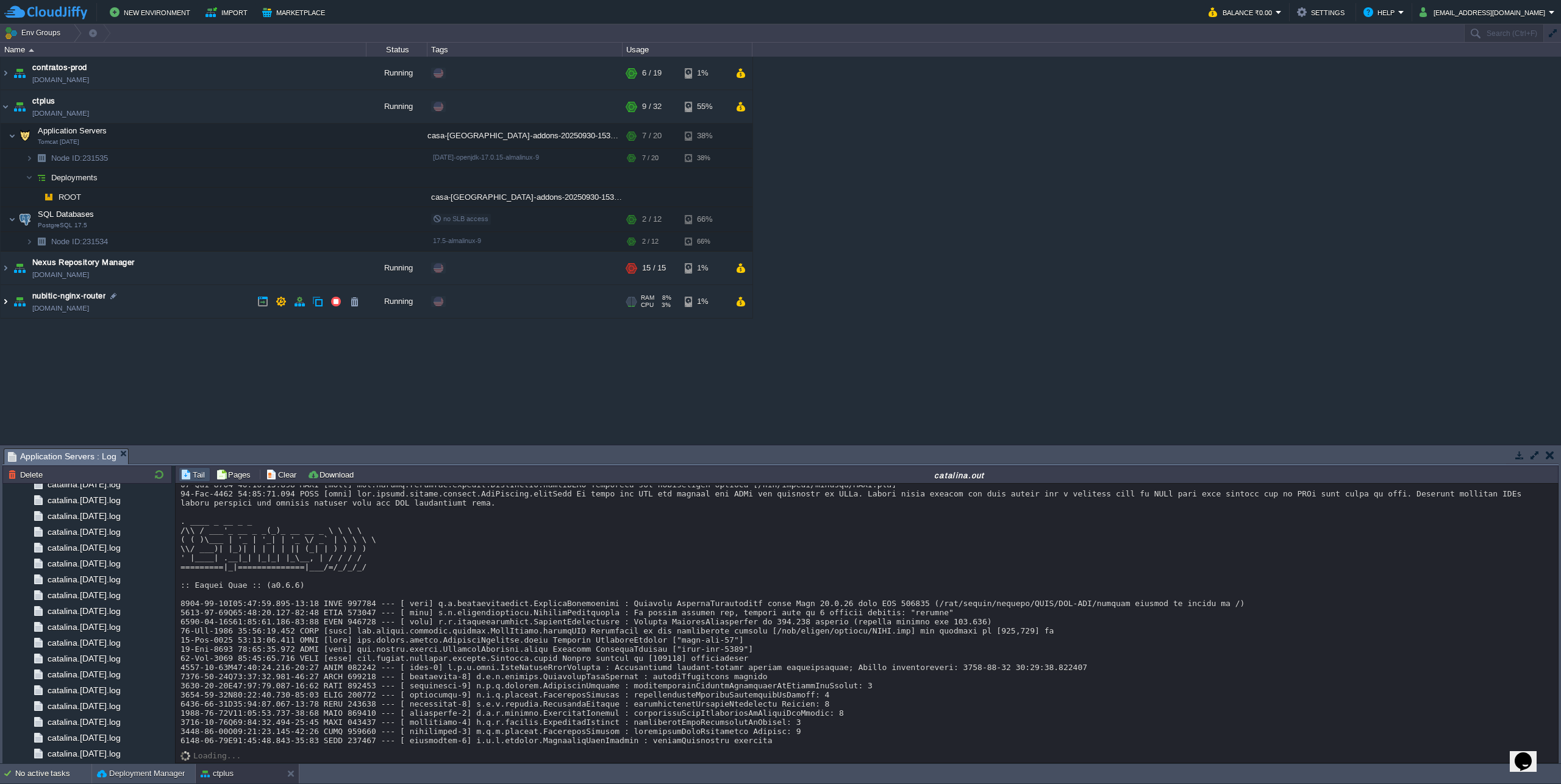
click at [8, 304] on img at bounding box center [6, 302] width 10 height 33
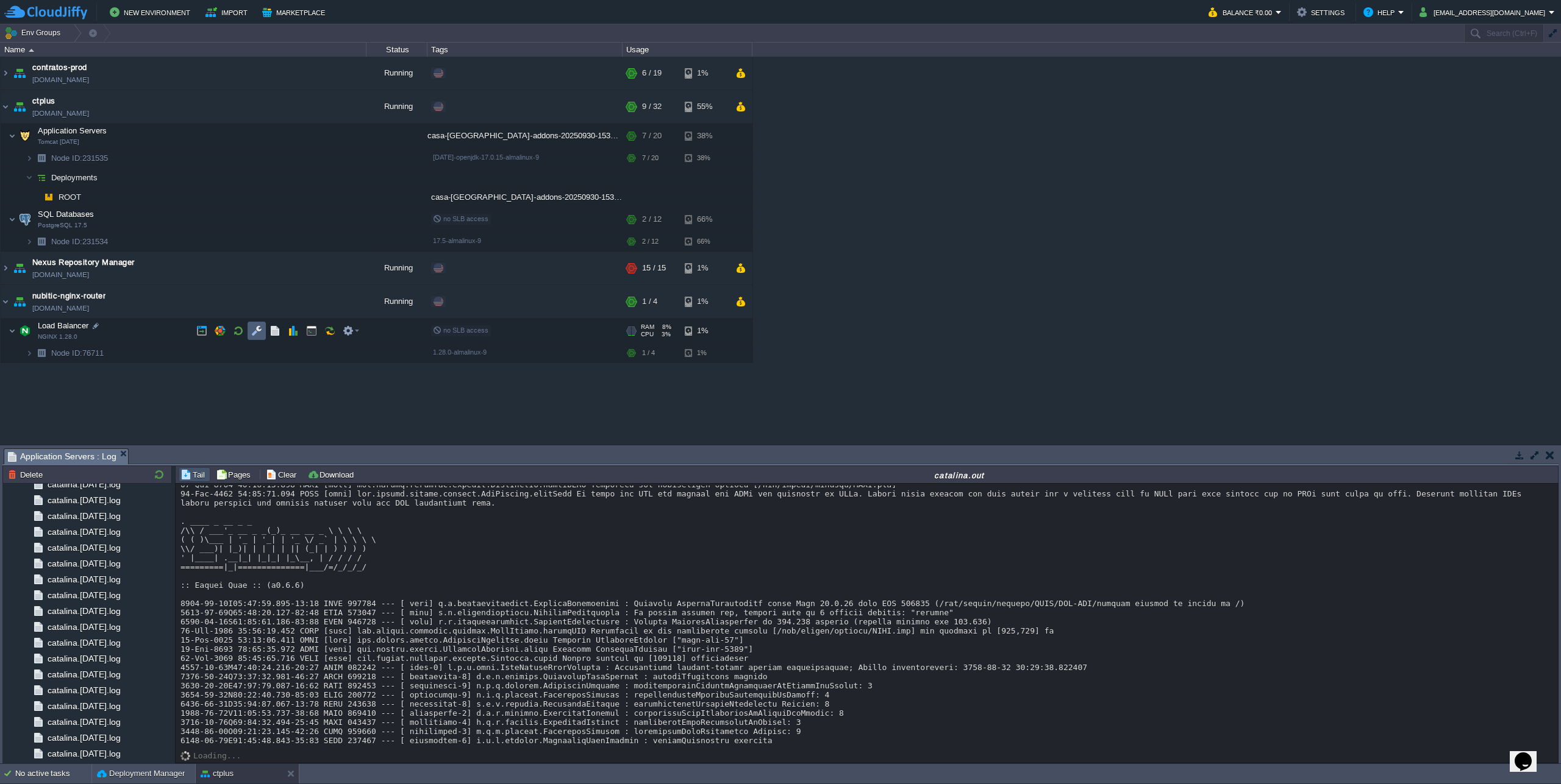
click at [260, 325] on td at bounding box center [257, 331] width 18 height 18
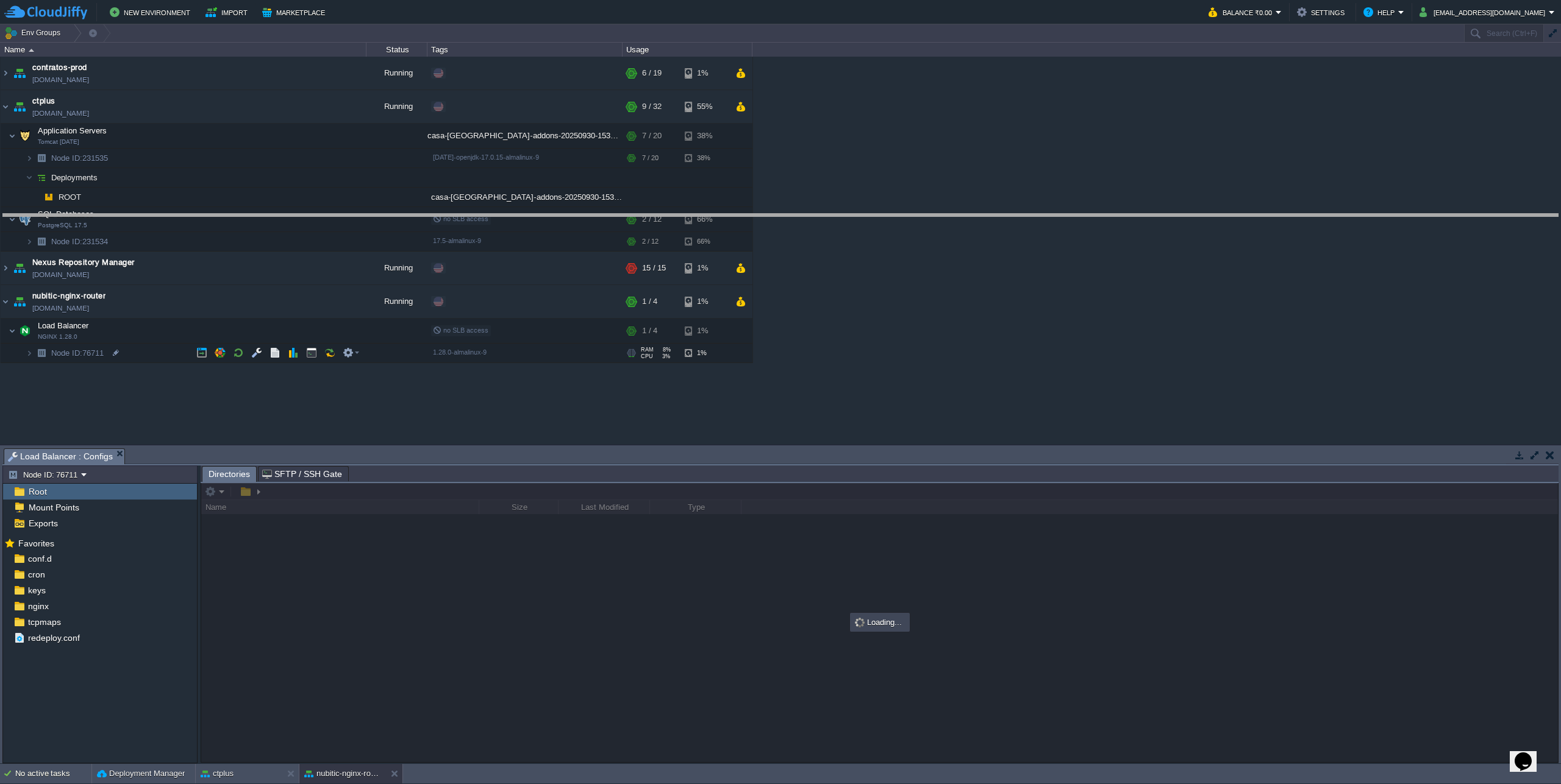
drag, startPoint x: 596, startPoint y: 451, endPoint x: 635, endPoint y: 213, distance: 241.2
click at [635, 213] on body "New Environment Import Marketplace Bonus ₹0.00 Upgrade Account Balance ₹0.00 Se…" at bounding box center [780, 392] width 1561 height 784
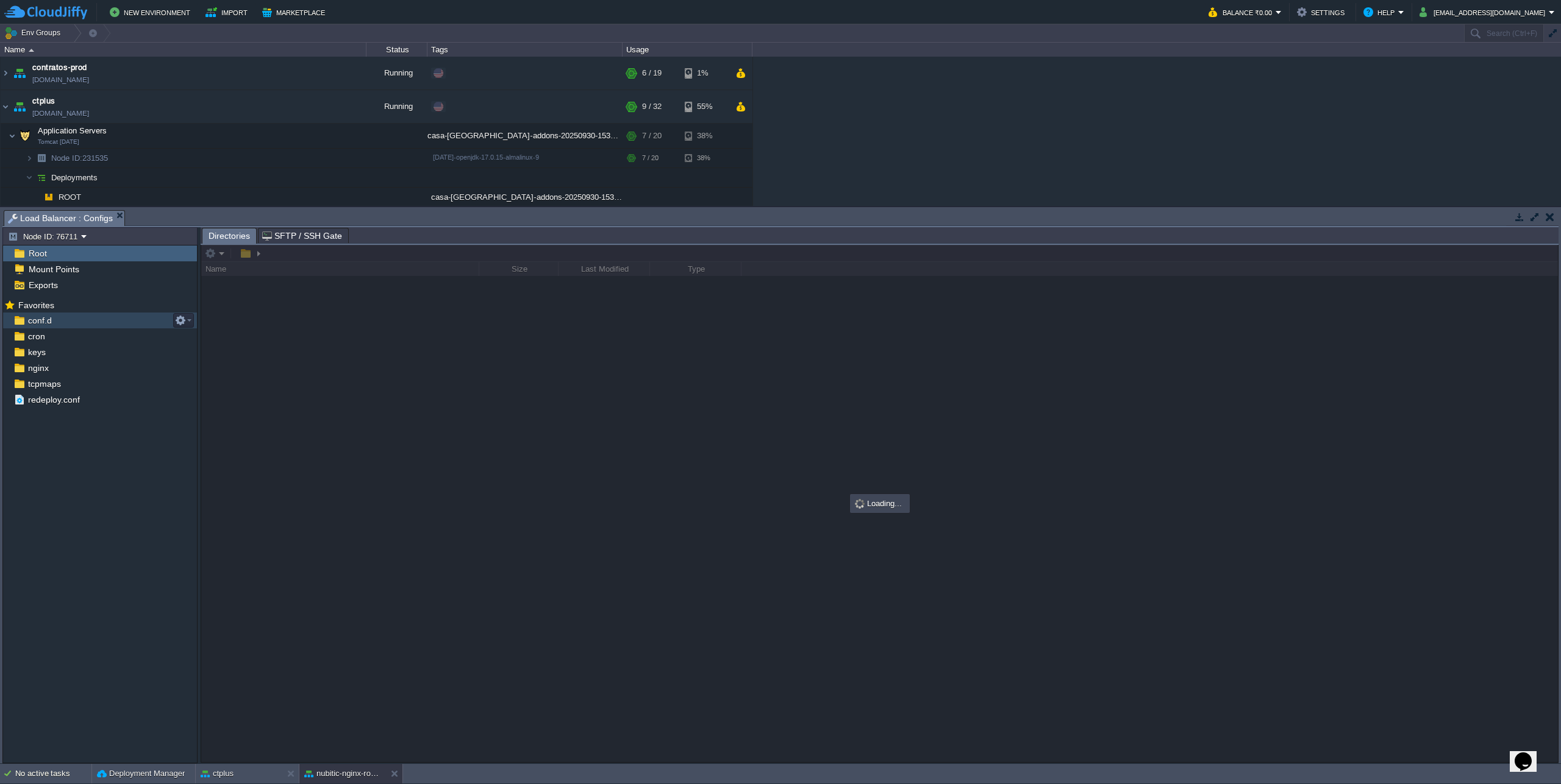
click at [57, 322] on div "conf.d" at bounding box center [100, 321] width 194 height 16
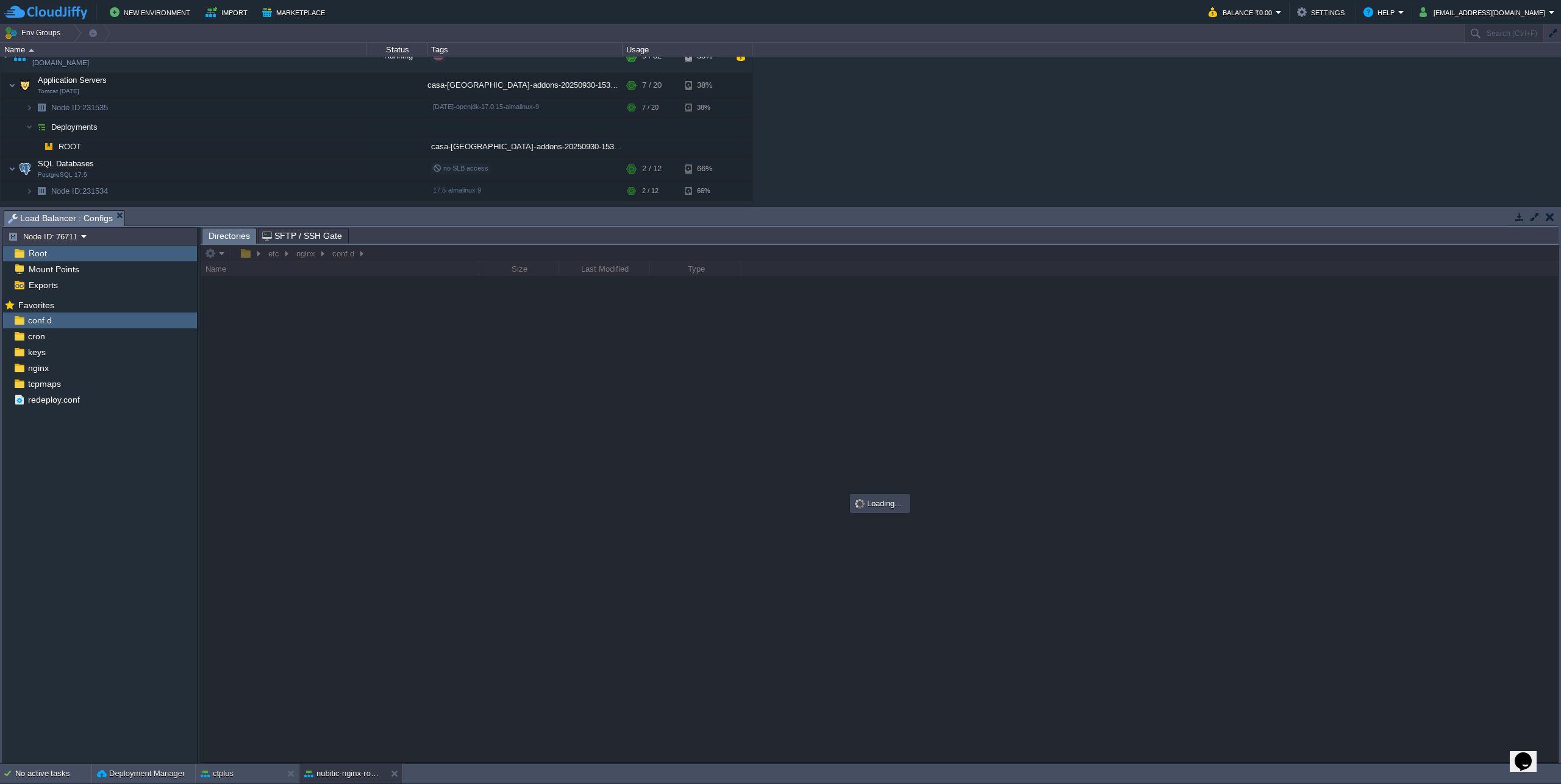
scroll to position [157, 0]
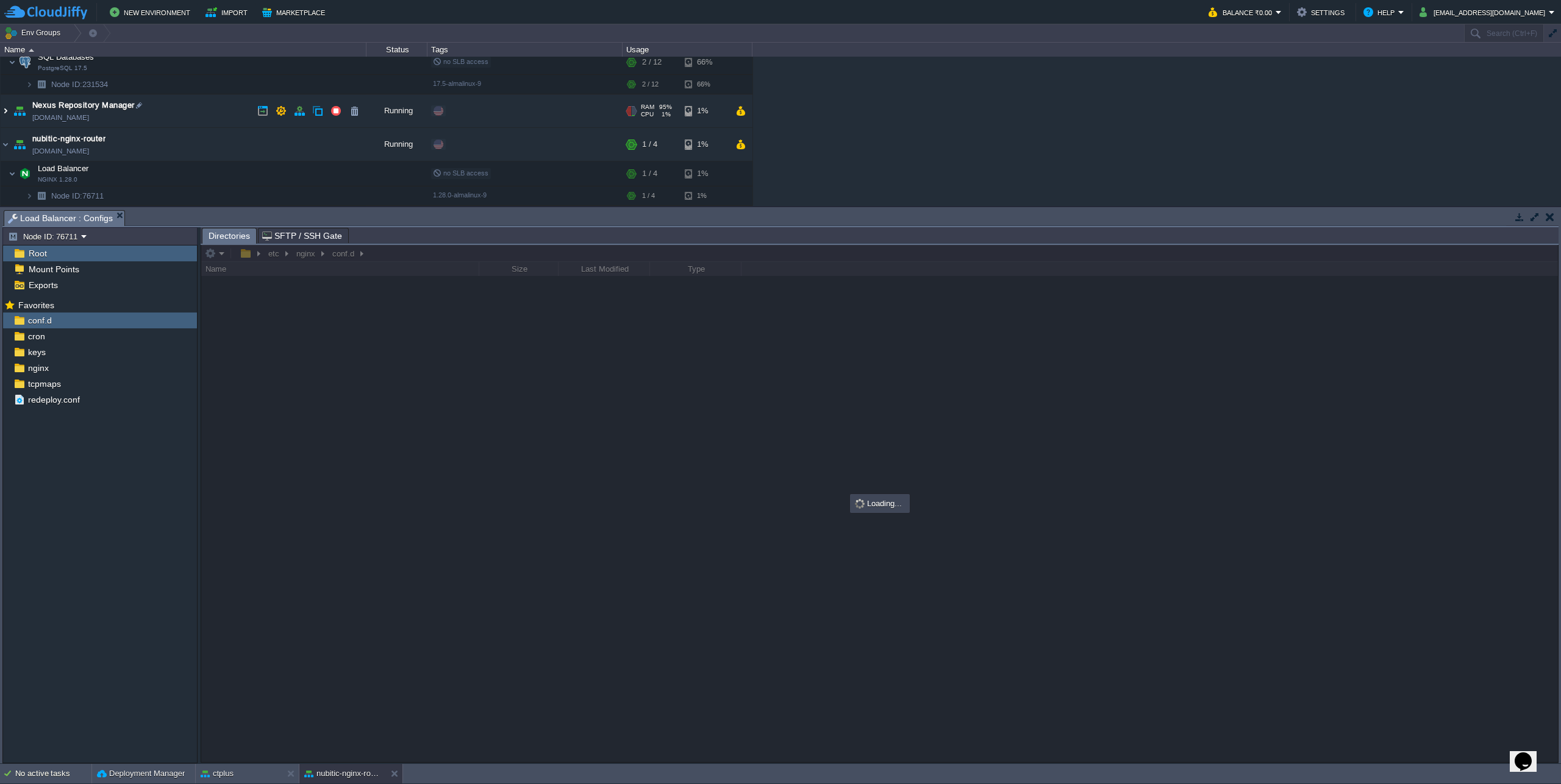
click at [7, 108] on img at bounding box center [6, 111] width 10 height 33
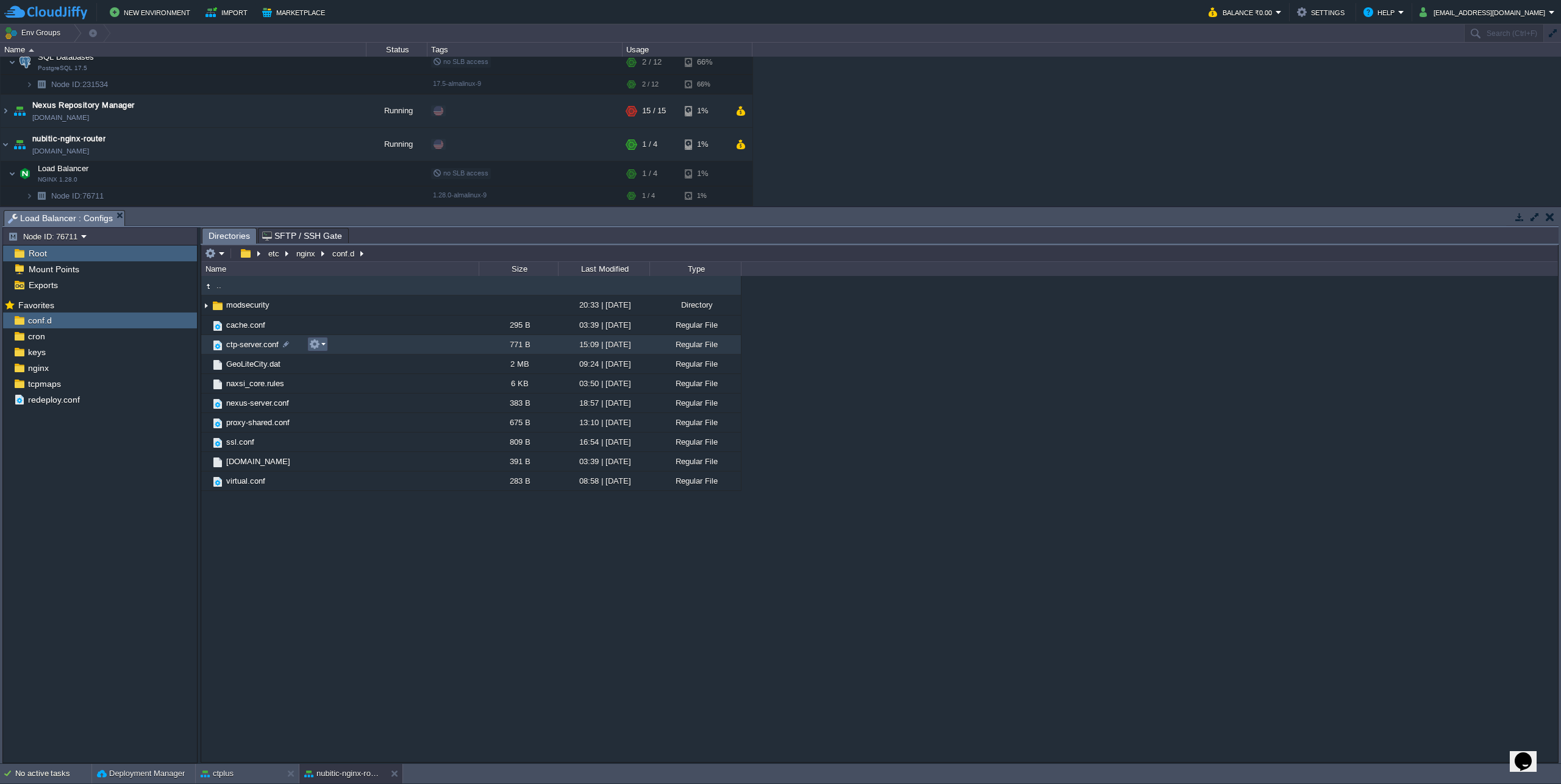
click at [322, 342] on em at bounding box center [317, 344] width 17 height 11
click at [337, 361] on span "Open" at bounding box center [335, 362] width 19 height 9
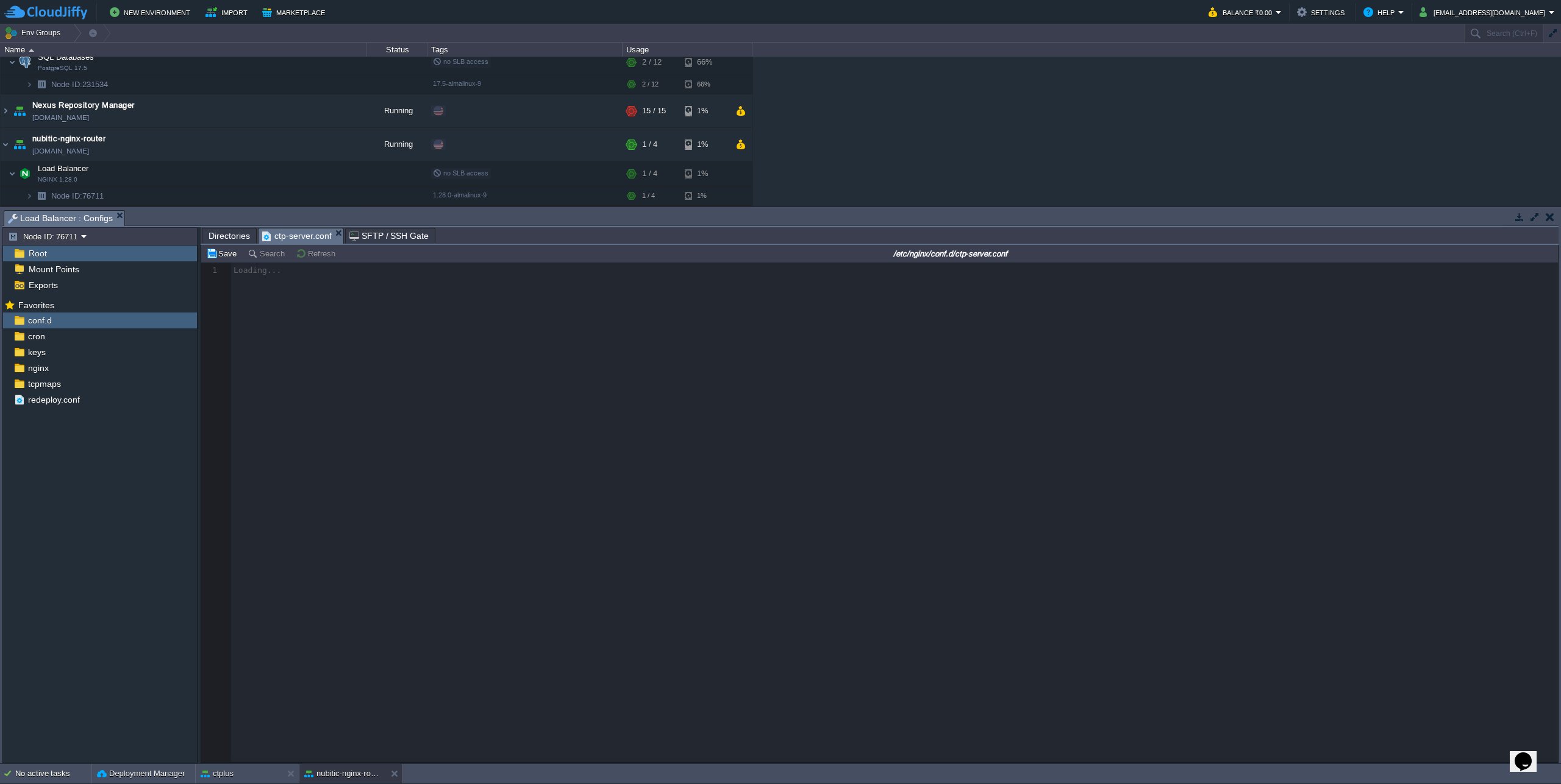
scroll to position [4, 0]
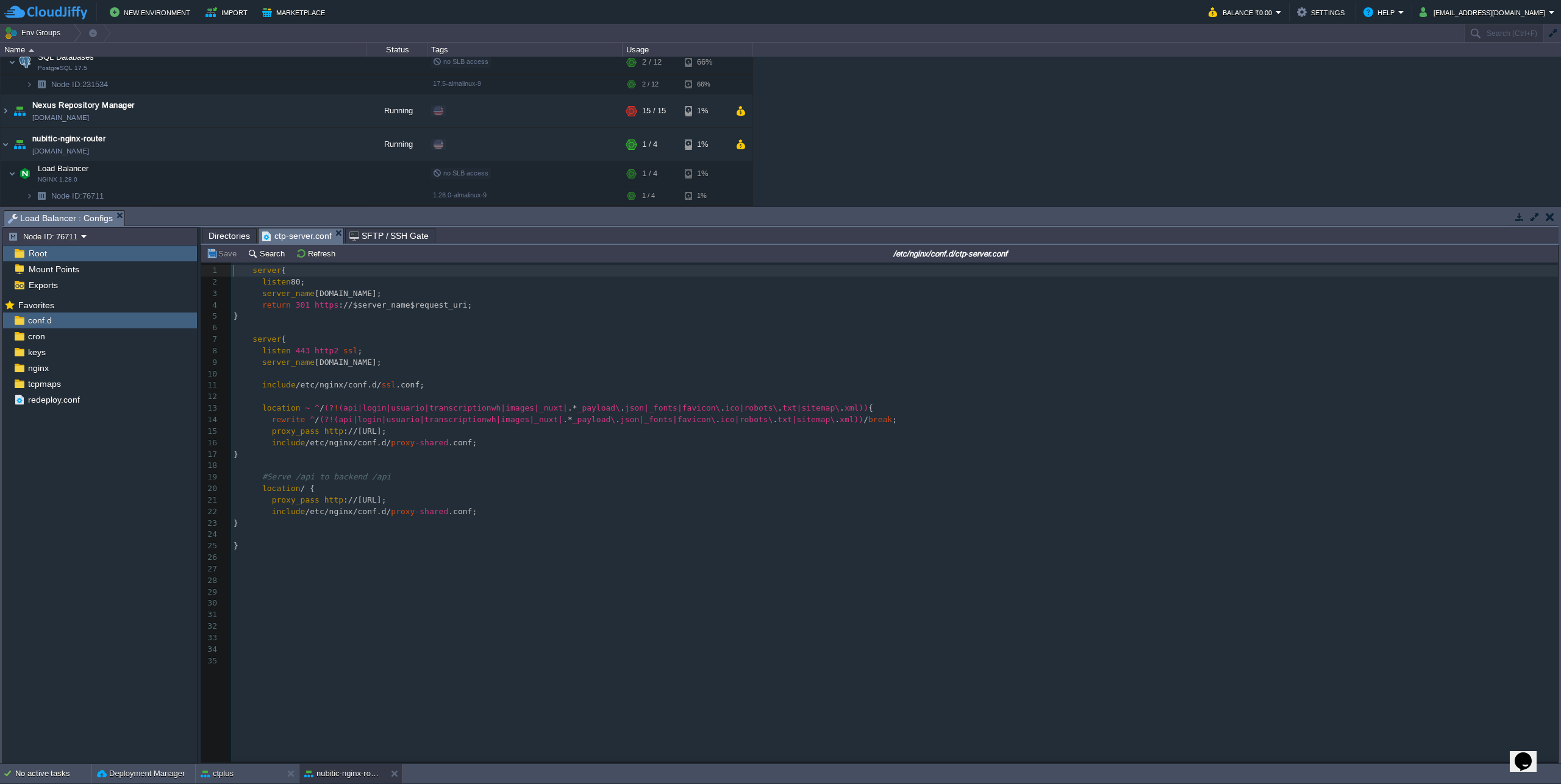
click at [812, 554] on pre "​" at bounding box center [896, 557] width 1331 height 12
type textarea "}"
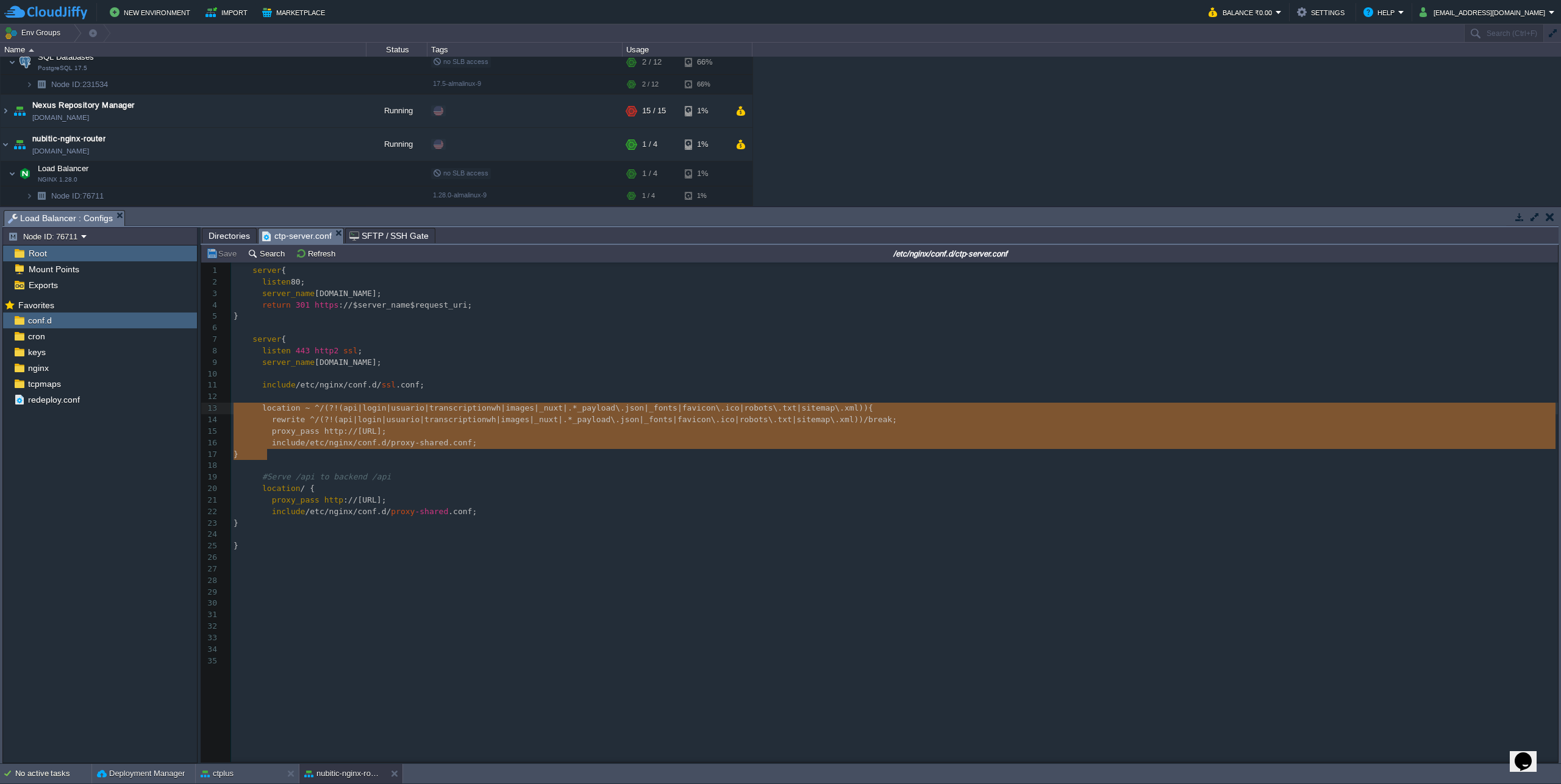
drag, startPoint x: 308, startPoint y: 453, endPoint x: 155, endPoint y: 409, distance: 159.2
type textarea "location ~ ^/(?!(api|login|usuario|transcriptionwh|images|_nuxt|.*_payload\.jso…"
